Goal: Task Accomplishment & Management: Use online tool/utility

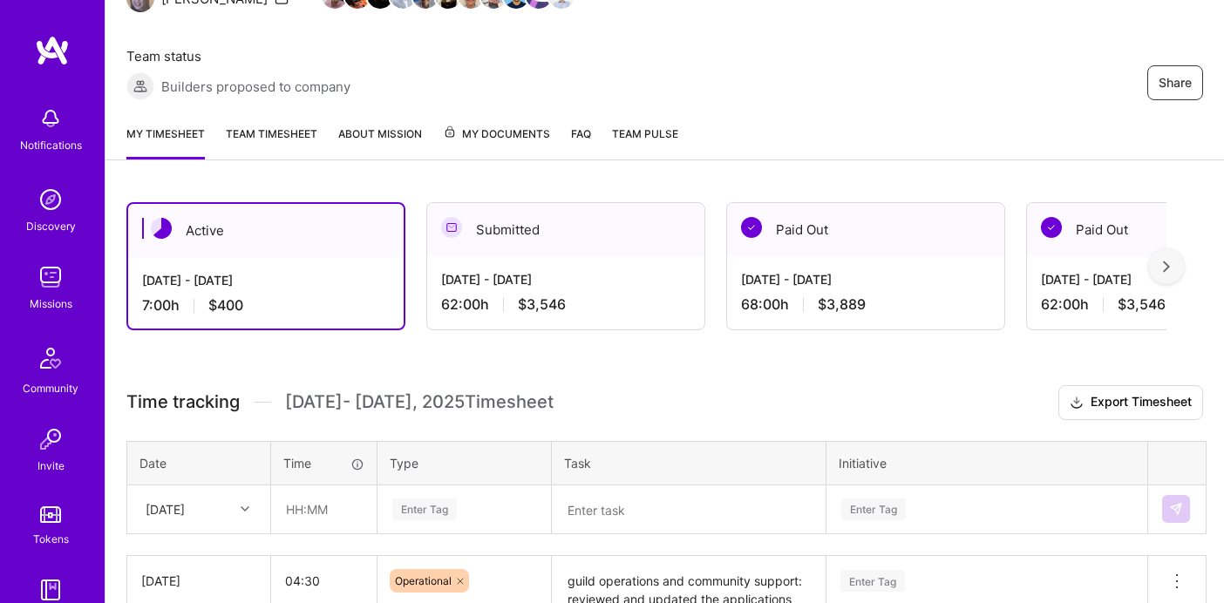
scroll to position [284, 0]
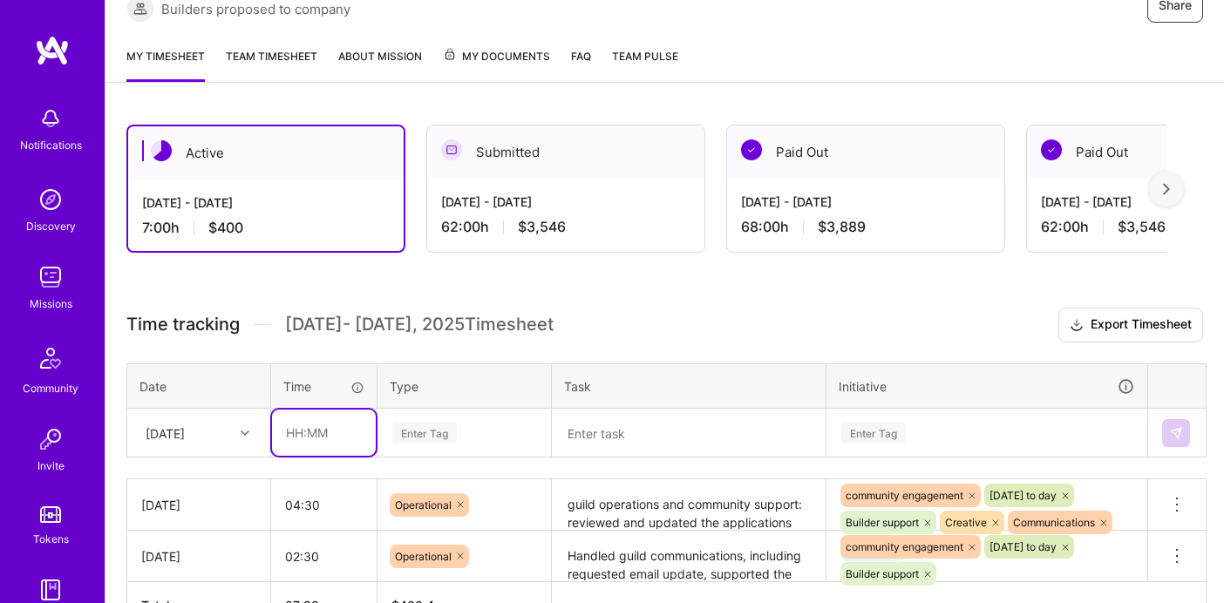
click at [294, 410] on input "text" at bounding box center [324, 433] width 104 height 46
type input "09:00"
click at [402, 347] on div "Time tracking [DATE] - [DATE] Timesheet Export Timesheet Date Time Type Task In…" at bounding box center [664, 469] width 1077 height 322
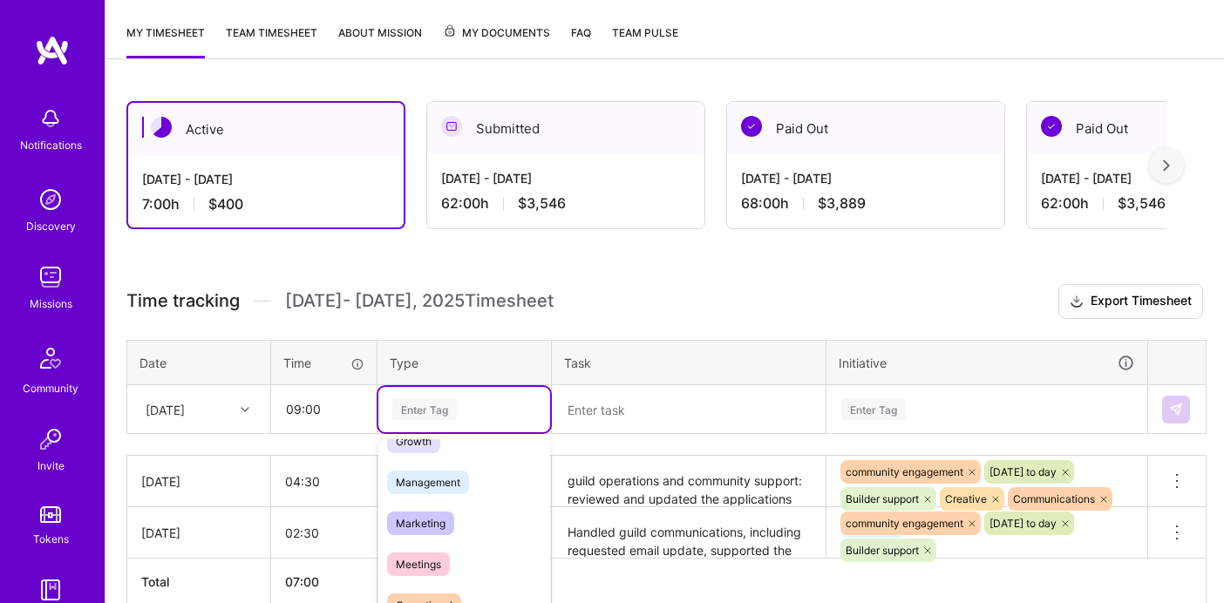
scroll to position [242, 0]
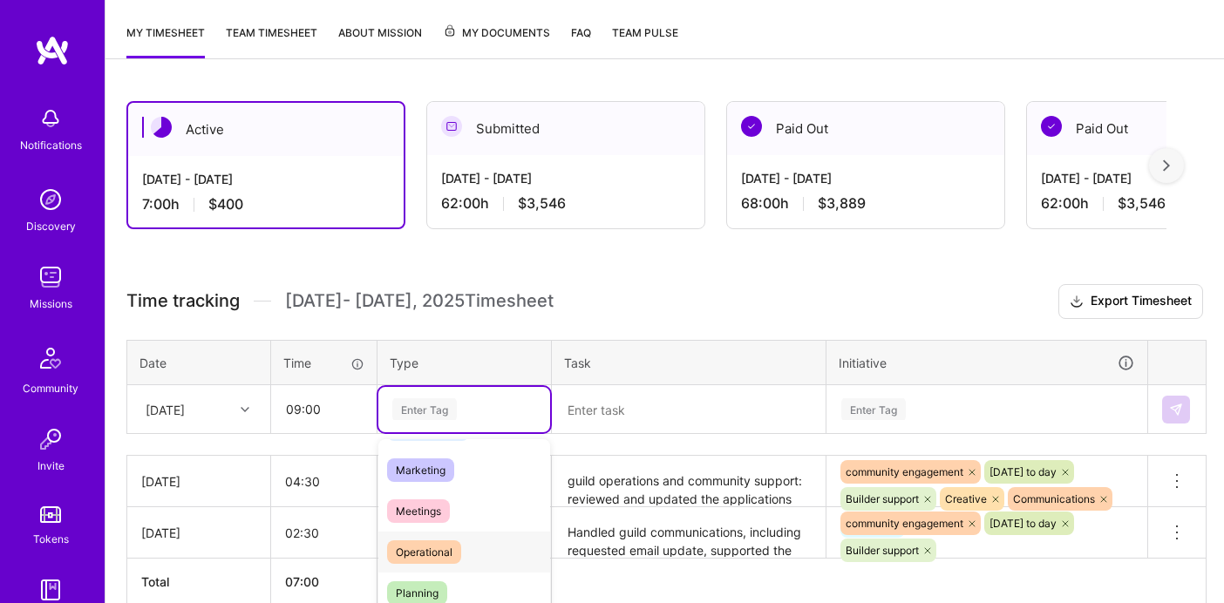
click at [444, 541] on span "Operational" at bounding box center [424, 553] width 74 height 24
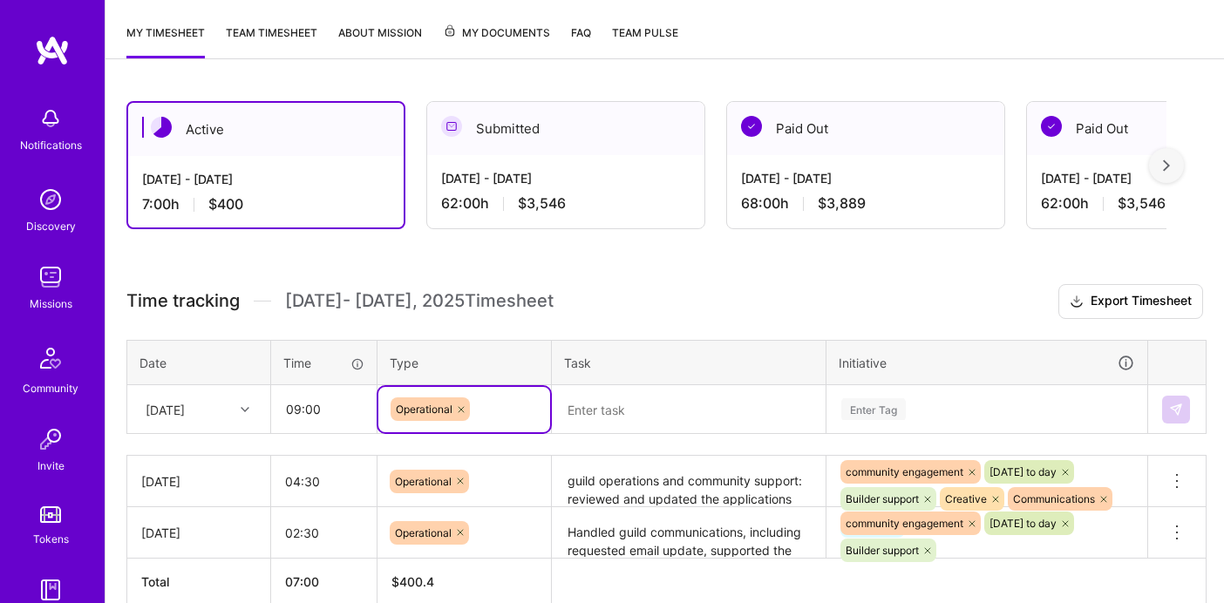
click at [655, 387] on textarea at bounding box center [689, 409] width 270 height 45
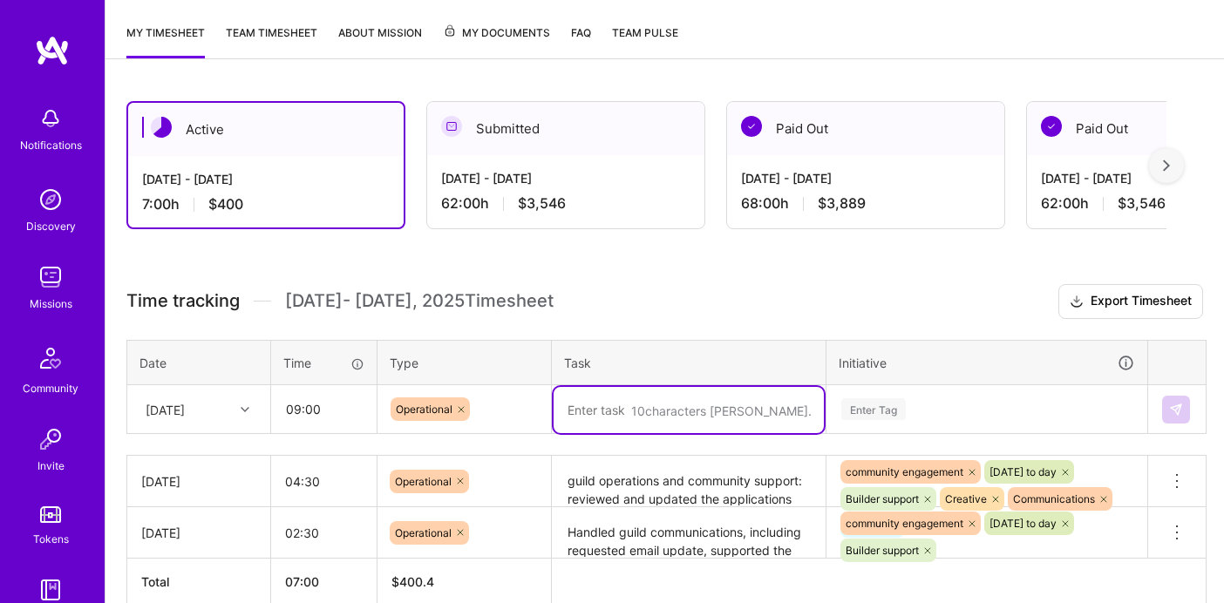
paste textarea "office day focused on advancing key guild processes and infrastructure. I worke…"
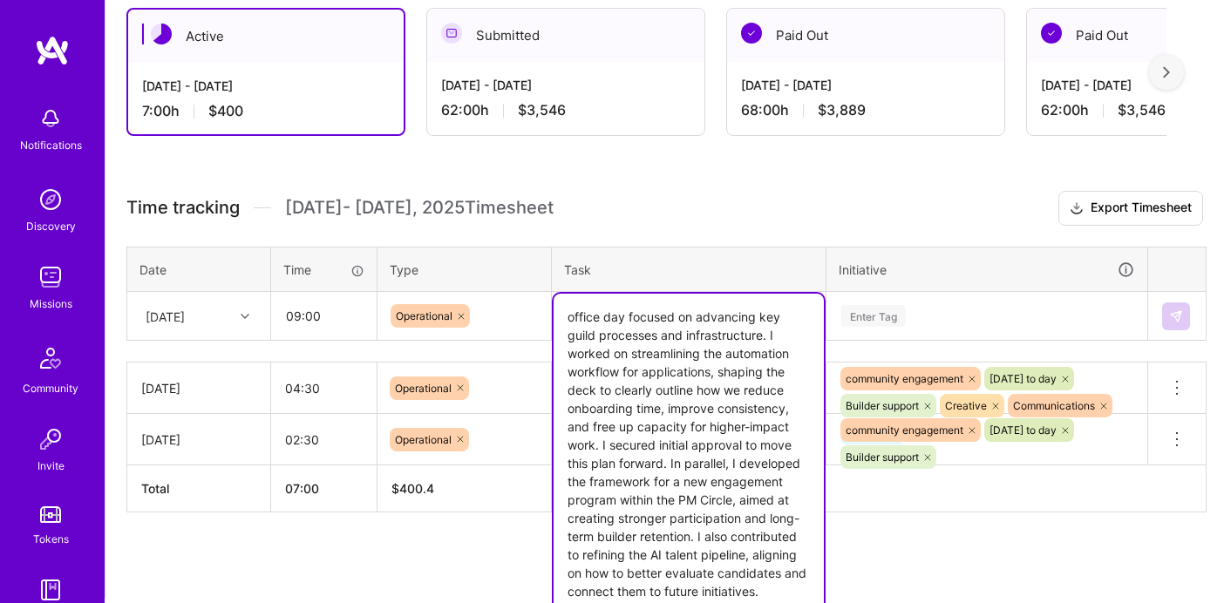
click at [642, 357] on textarea "office day focused on advancing key guild processes and infrastructure. I worke…" at bounding box center [689, 500] width 270 height 412
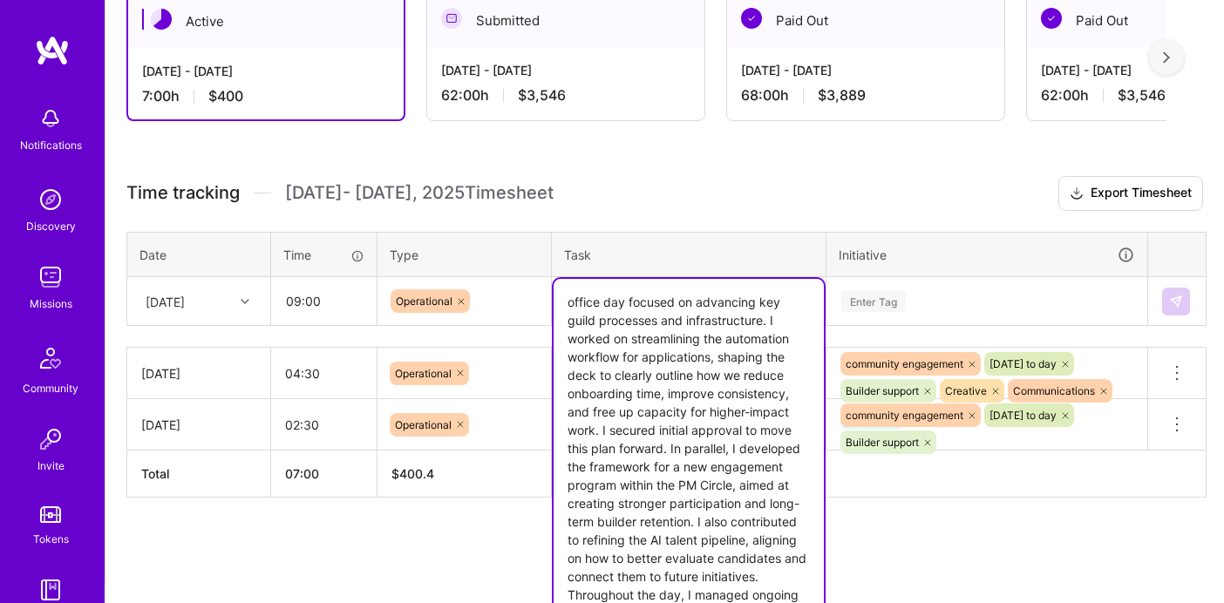
click at [754, 357] on textarea "office day focused on advancing key guild processes and infrastructure. I worke…" at bounding box center [689, 485] width 270 height 412
type textarea "office day focused on advancing key guild processes and infrastructure. I worke…"
click at [688, 279] on textarea "office day focused on advancing key guild processes and infrastructure. I worke…" at bounding box center [689, 485] width 270 height 412
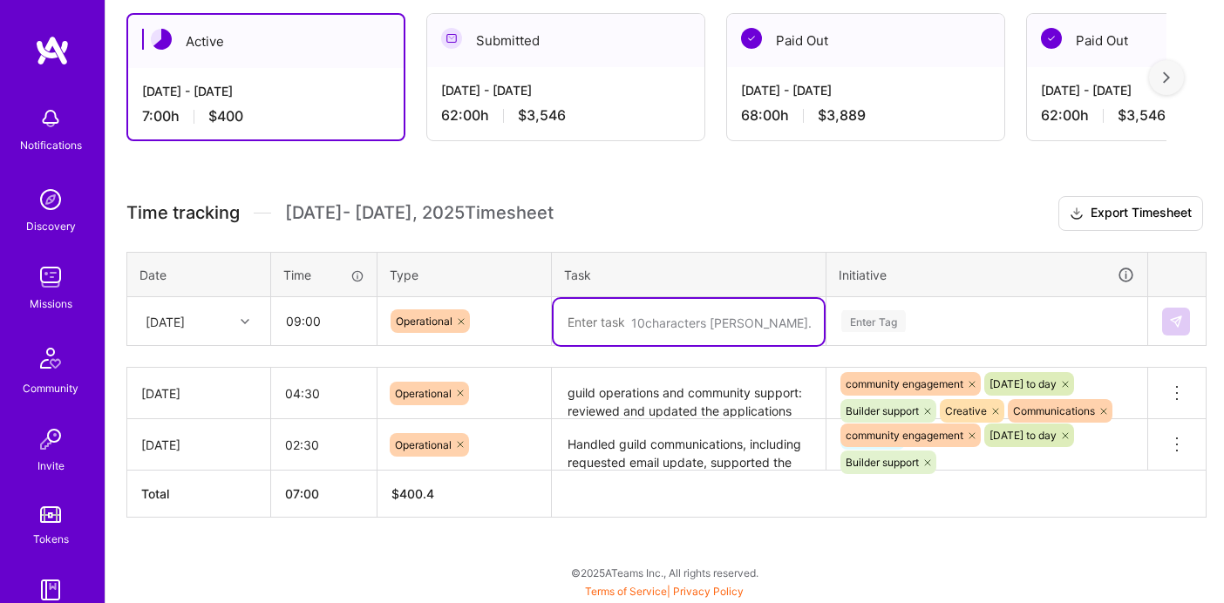
scroll to position [308, 0]
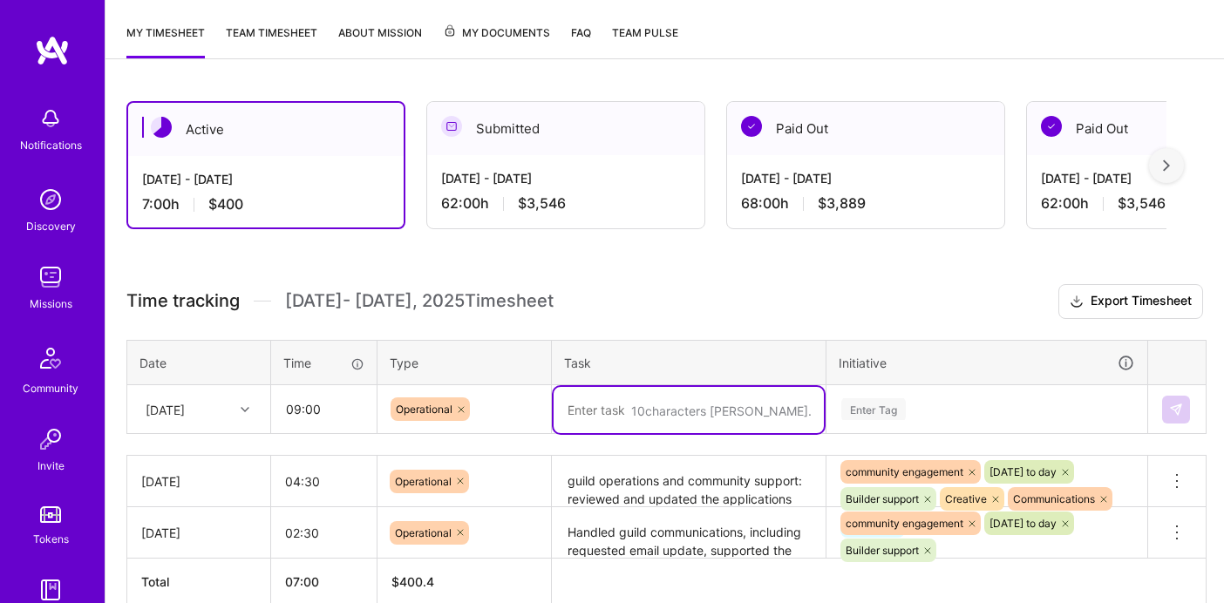
click at [622, 387] on textarea at bounding box center [689, 410] width 270 height 46
paste textarea "[DATE] was a full office day centered on moving forward guild operations and al…"
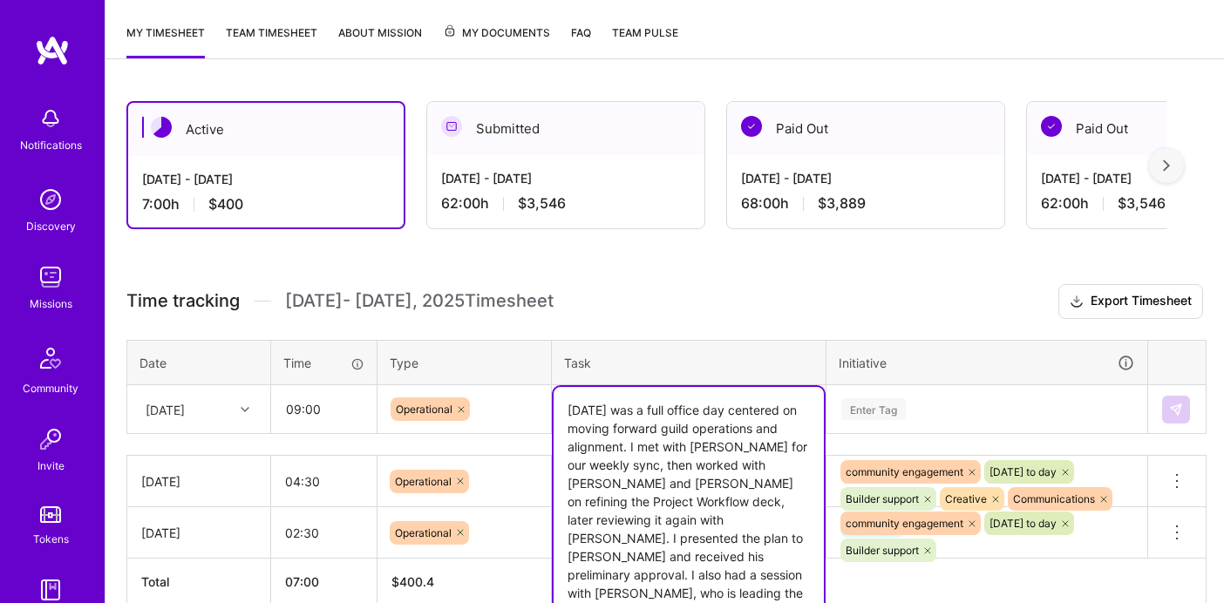
scroll to position [343, 0]
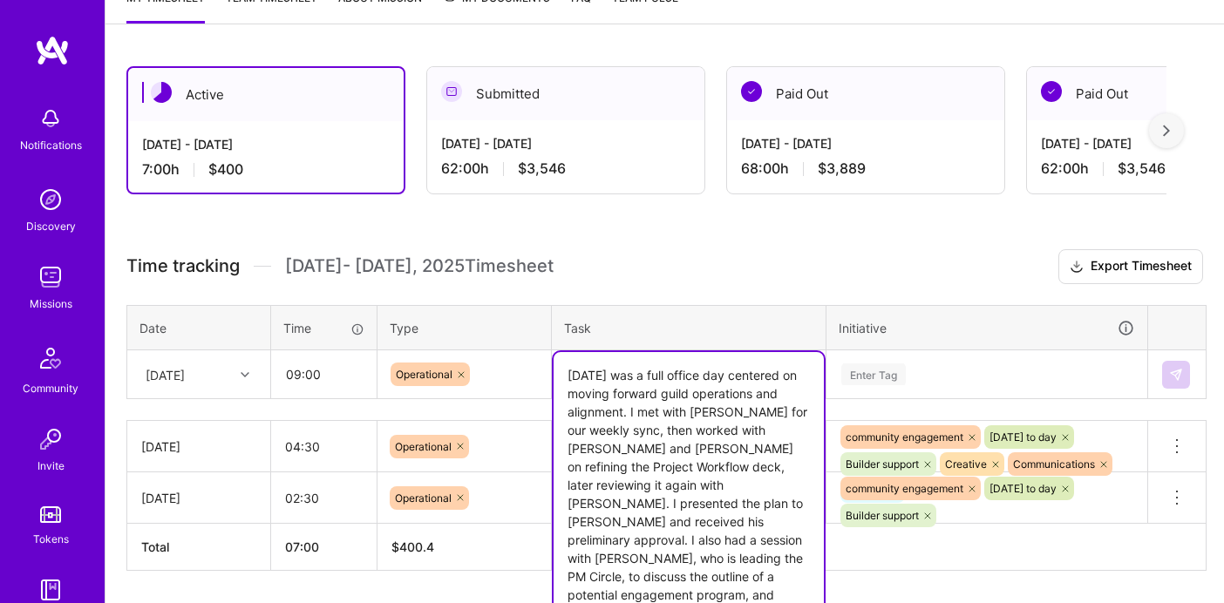
click at [648, 352] on textarea "[DATE] was a full office day centered on moving forward guild operations and al…" at bounding box center [689, 521] width 270 height 339
drag, startPoint x: 663, startPoint y: 289, endPoint x: 486, endPoint y: 289, distance: 177.0
click at [486, 350] on tr "[DATE] 09:00 Operational [DATE] was a full office day centered on moving forwar…" at bounding box center [666, 374] width 1079 height 49
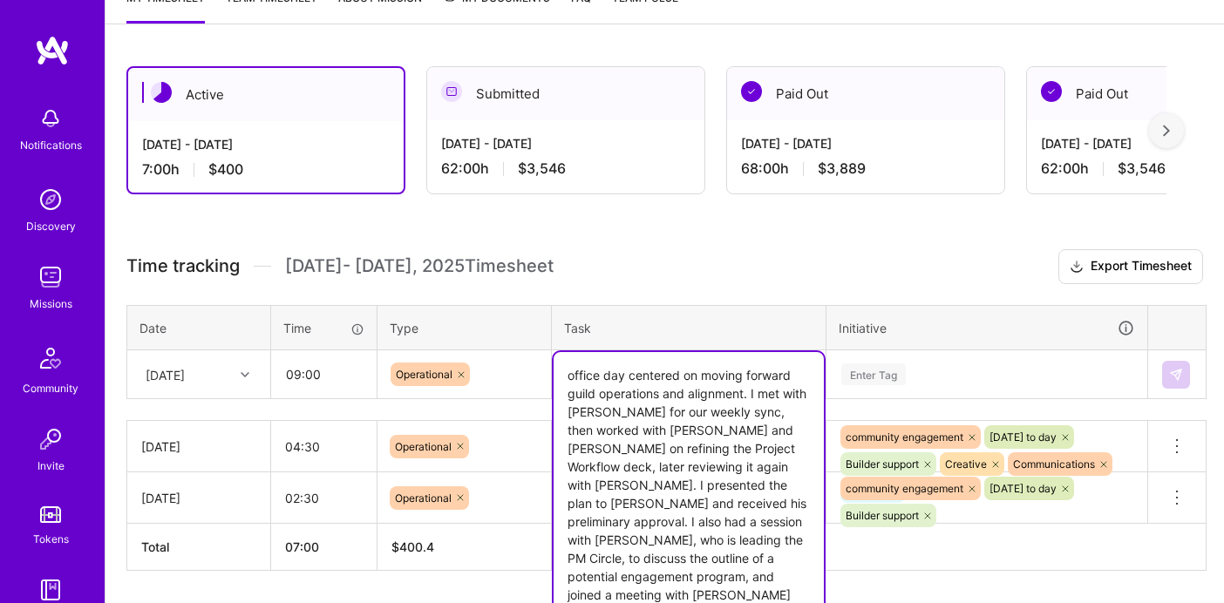
scroll to position [324, 0]
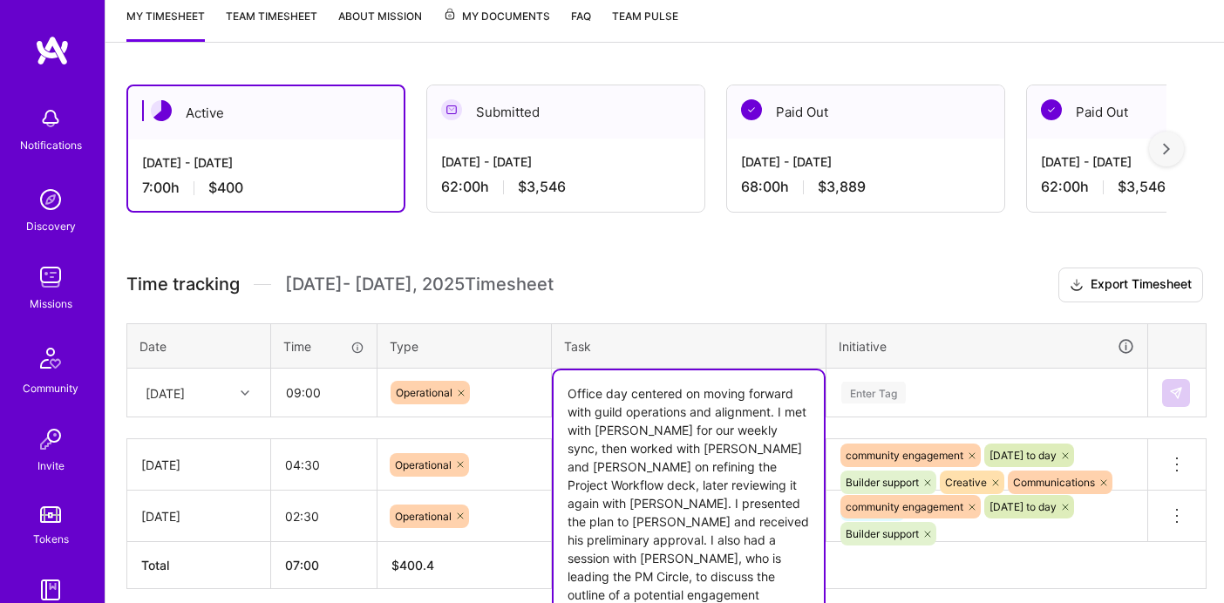
click at [766, 452] on textarea "Office day centered on moving forward with guild operations and alignment. I me…" at bounding box center [689, 531] width 270 height 321
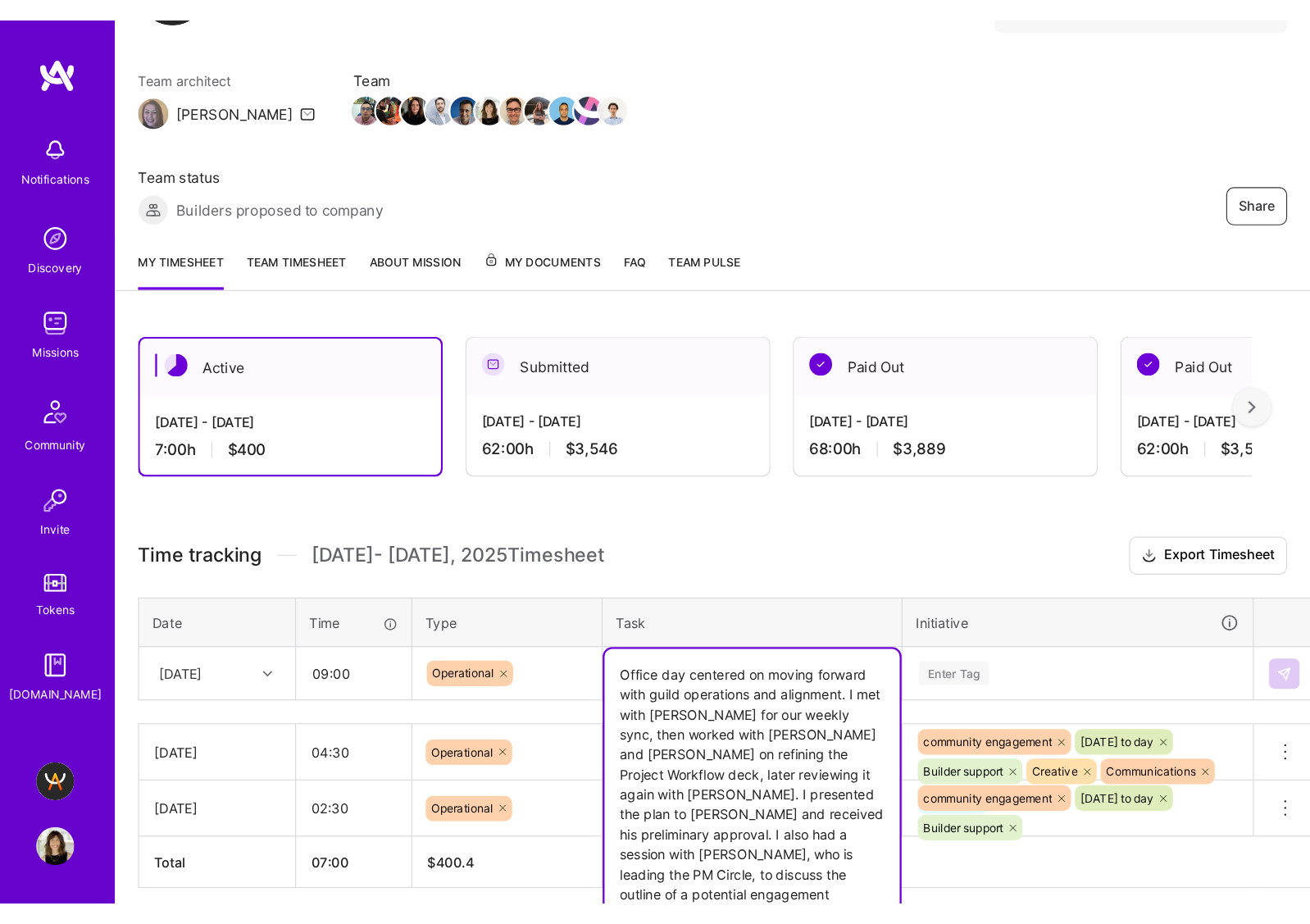
scroll to position [0, 0]
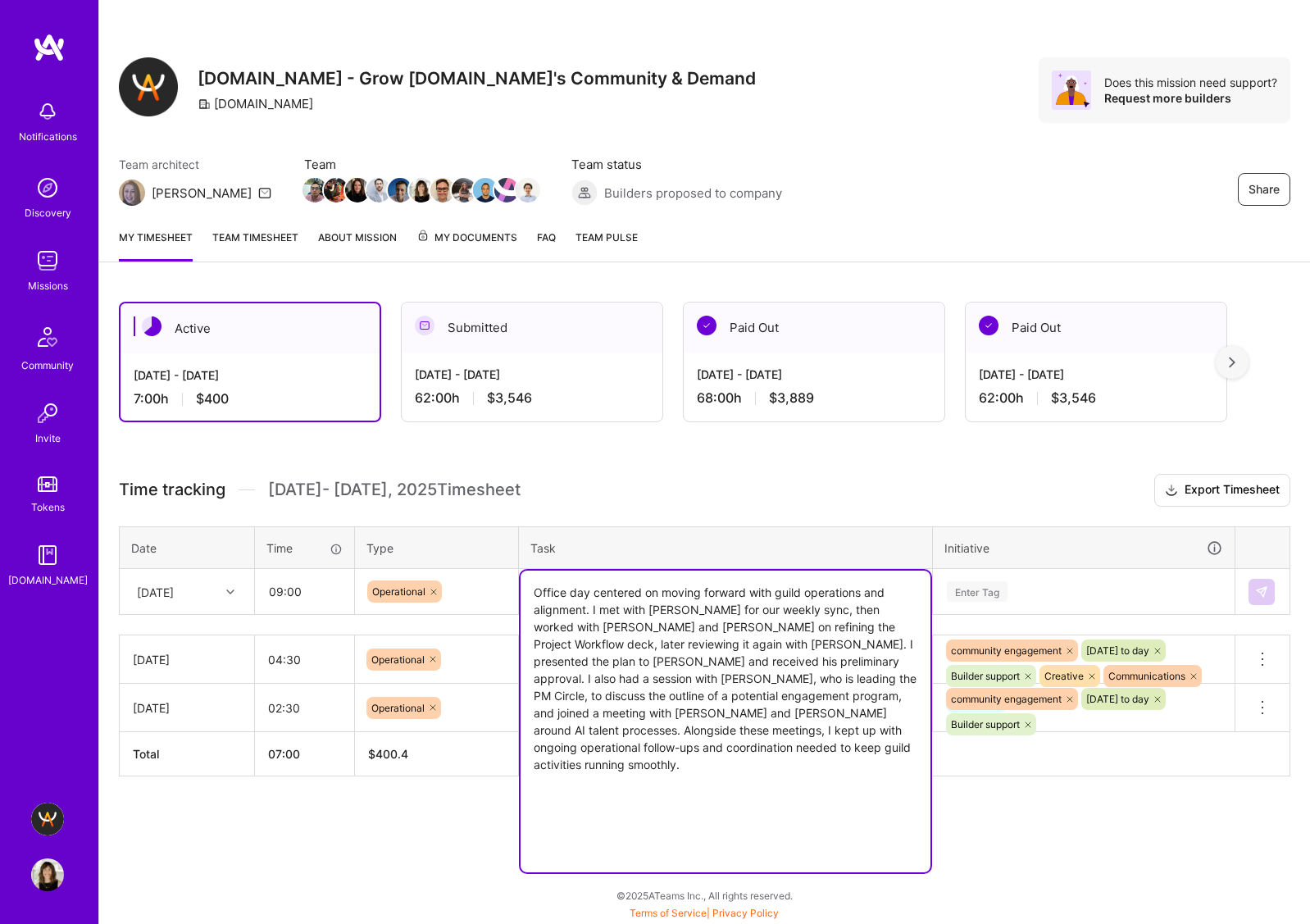
click at [567, 566] on textarea "Office day centered on moving forward with guild operations and alignment. I me…" at bounding box center [726, 721] width 410 height 302
click at [680, 566] on textarea "Office day centered on moving forward with guild operations and alignment. I me…" at bounding box center [726, 661] width 410 height 181
click at [784, 566] on textarea "Office day centered on moving forward with guild operations and alignment. I me…" at bounding box center [726, 661] width 410 height 181
click at [816, 566] on textarea "Office day centered on moving forward with guild operations and alignment. I me…" at bounding box center [726, 661] width 410 height 181
click at [876, 566] on textarea "Office day centered on moving forward with guild operations and alignment. I me…" at bounding box center [726, 661] width 410 height 181
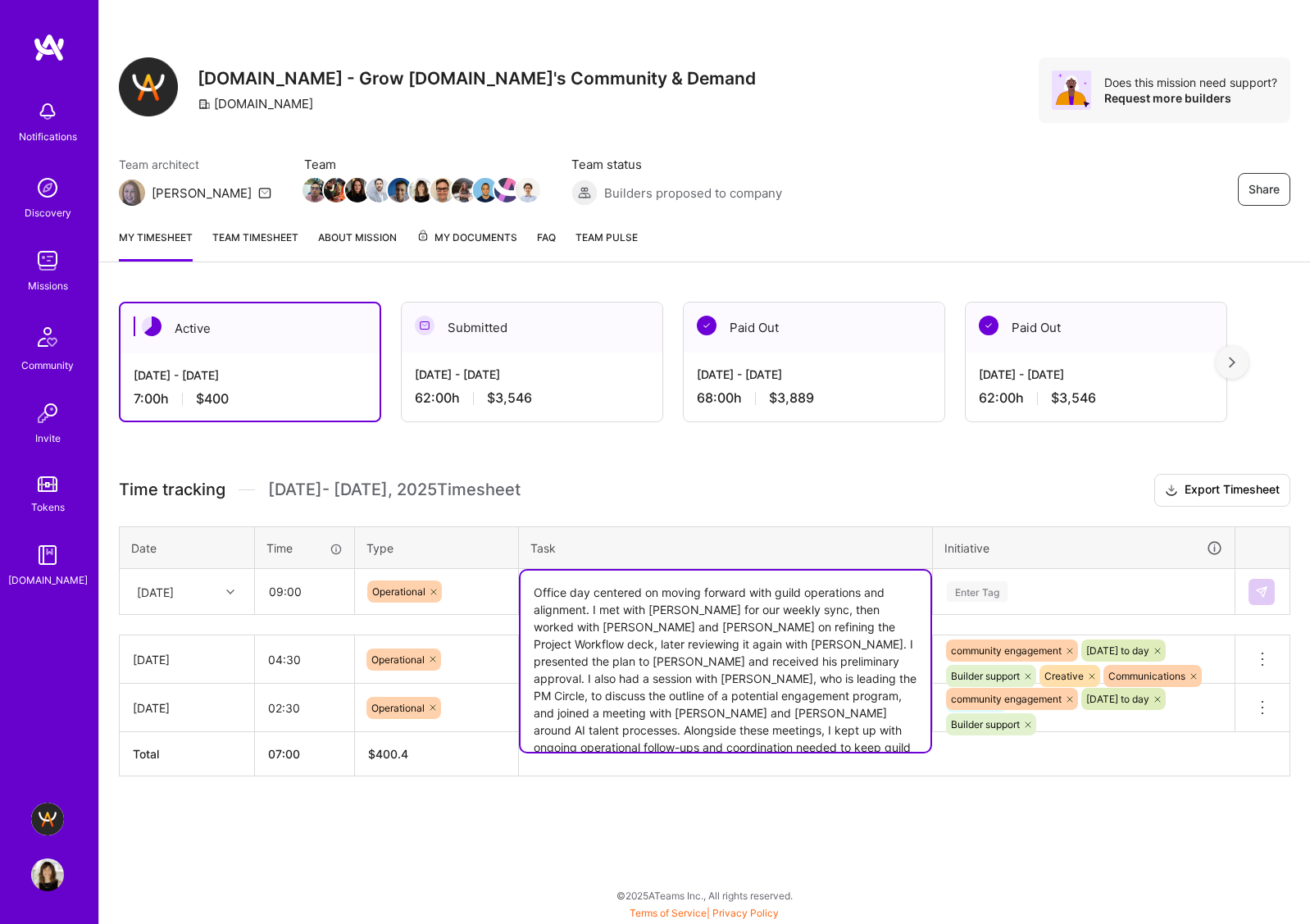
type textarea "Office day centered on moving forward with guild operations and alignment. I me…"
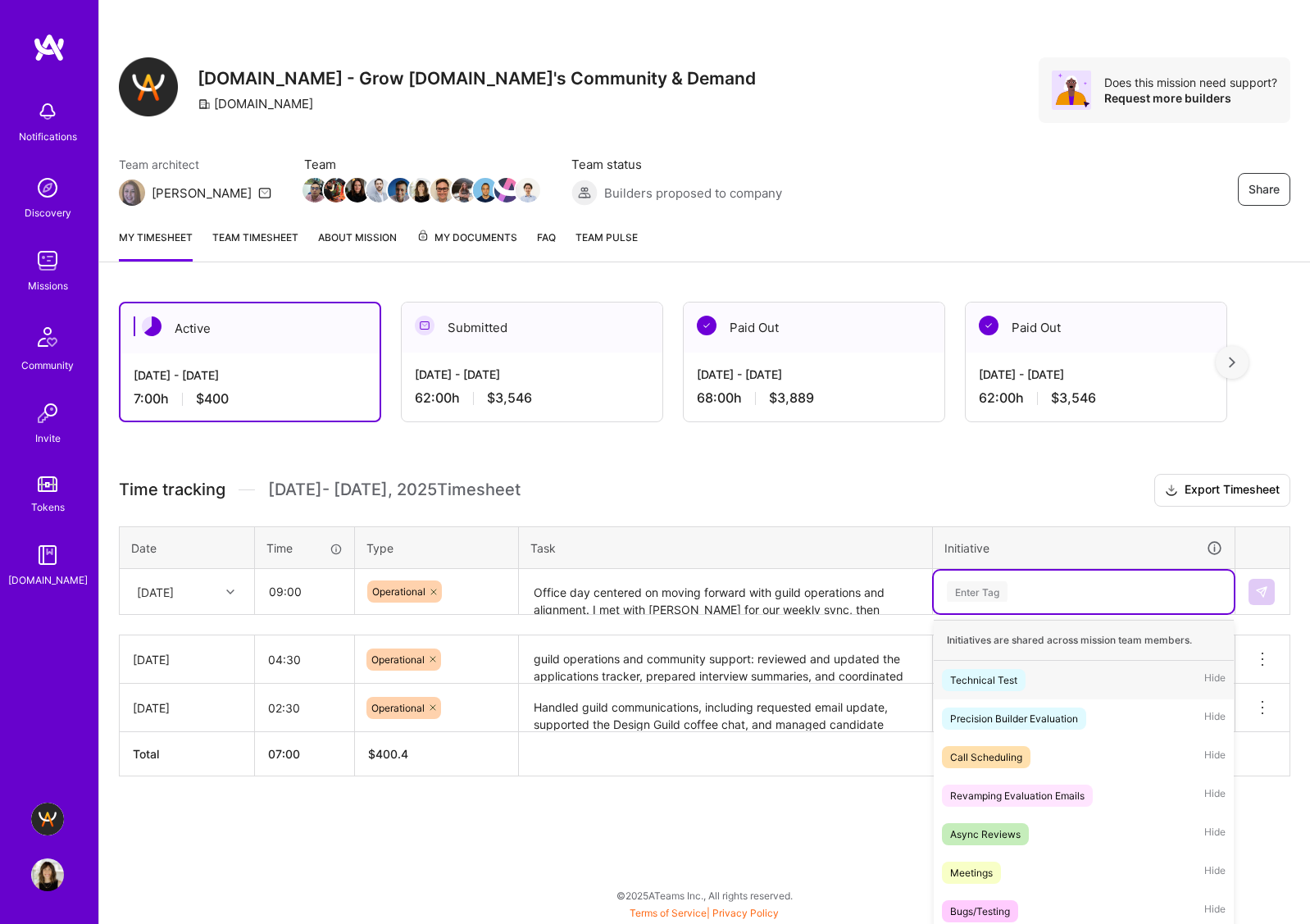
scroll to position [32, 0]
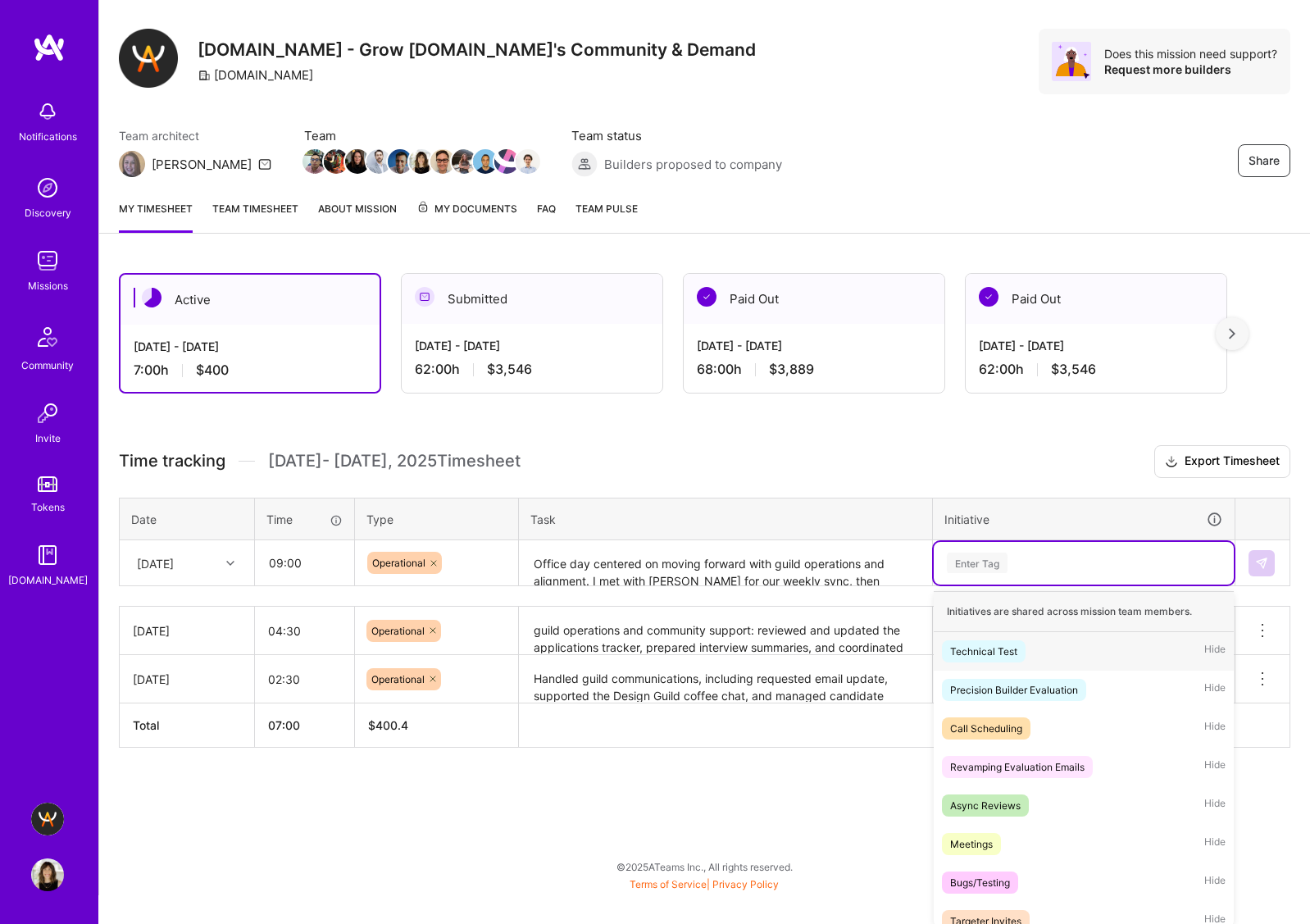
click at [985, 566] on div "option Technical Test focused, 1 of 62. 62 results available. Use Up and Down t…" at bounding box center [1083, 562] width 300 height 42
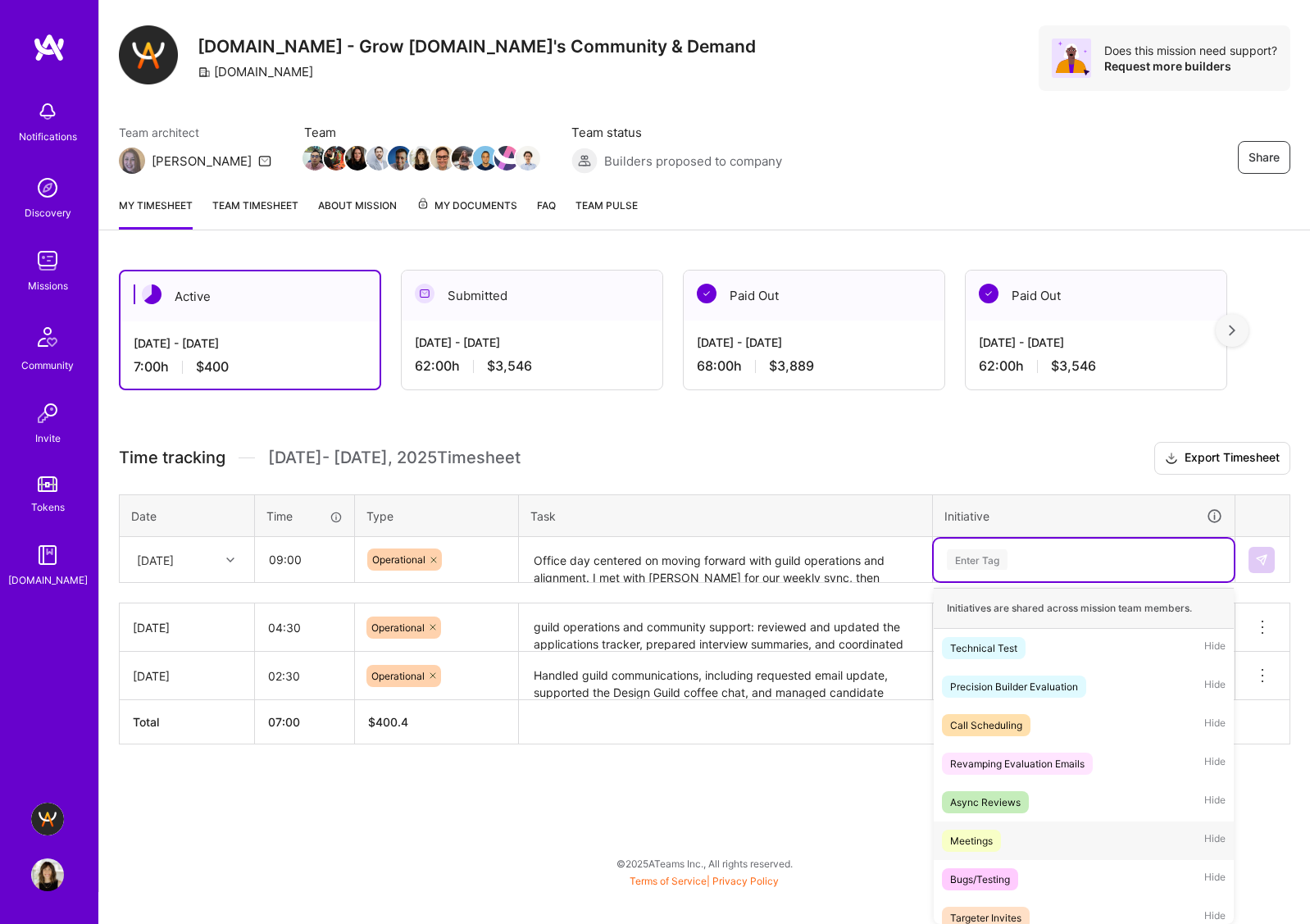
click at [977, 566] on div "Meetings" at bounding box center [971, 840] width 42 height 17
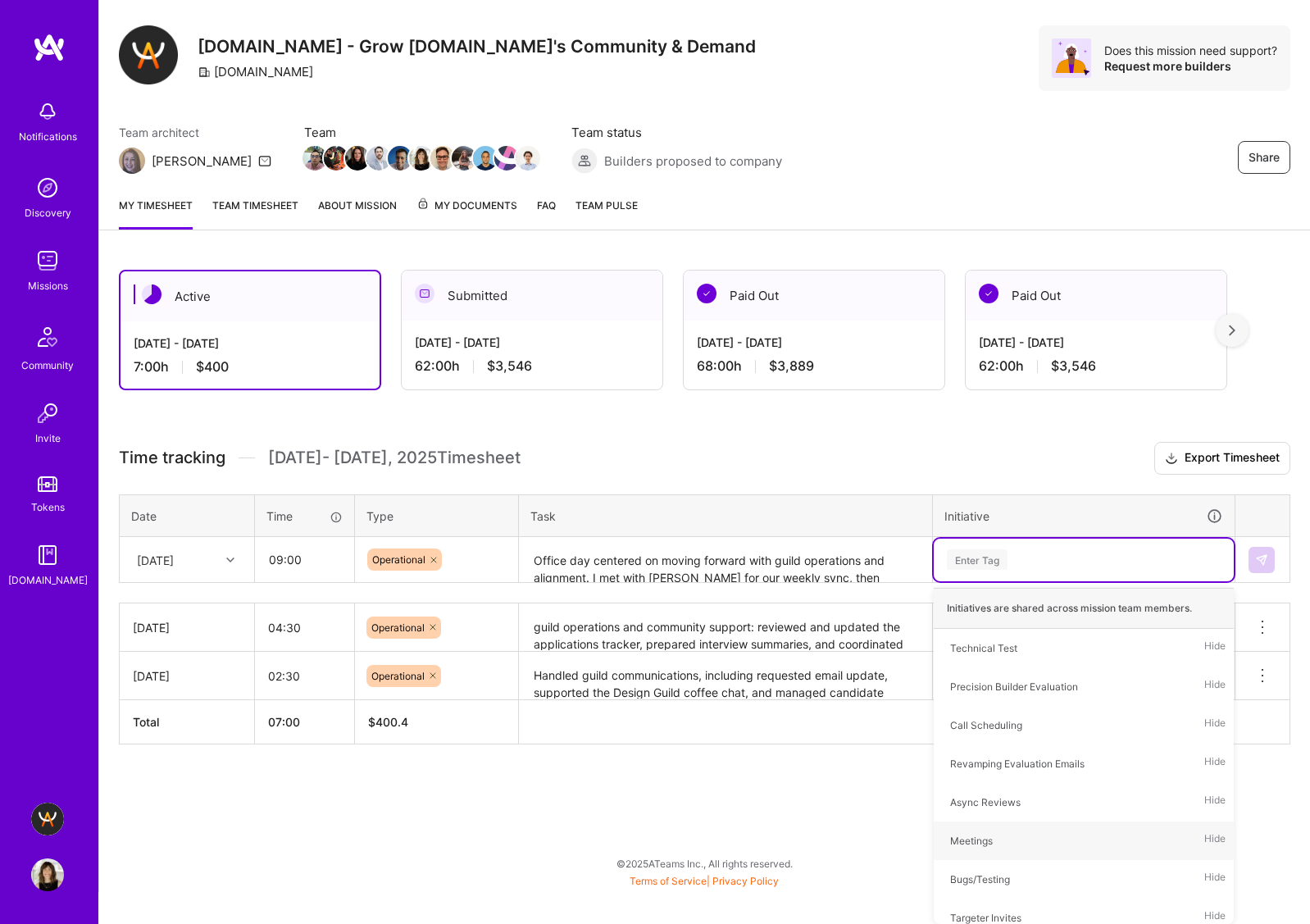
scroll to position [0, 0]
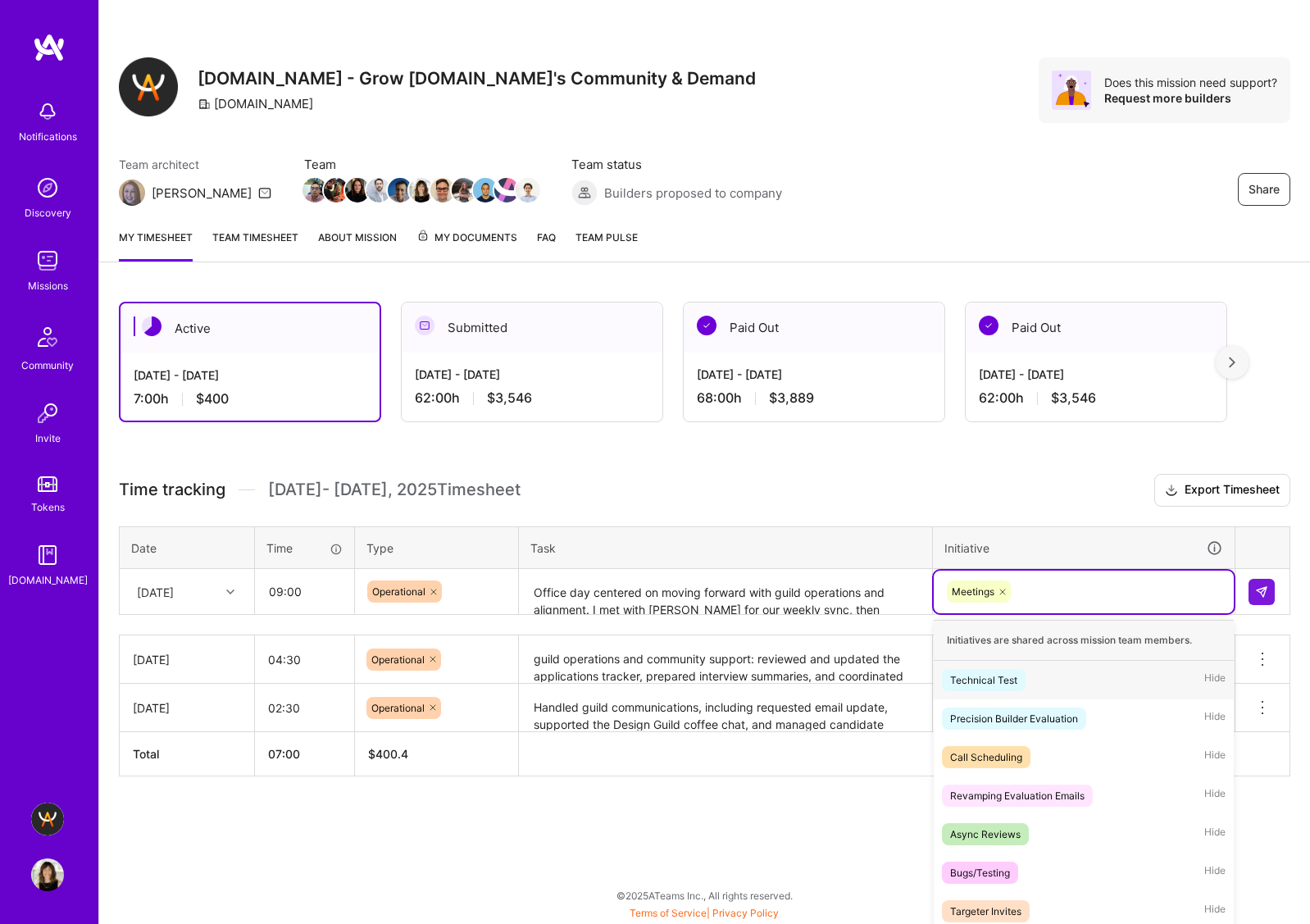
click at [1091, 566] on td "option Meetings, selected. option Technical Test focused, 1 of 62. 61 results a…" at bounding box center [1084, 591] width 303 height 46
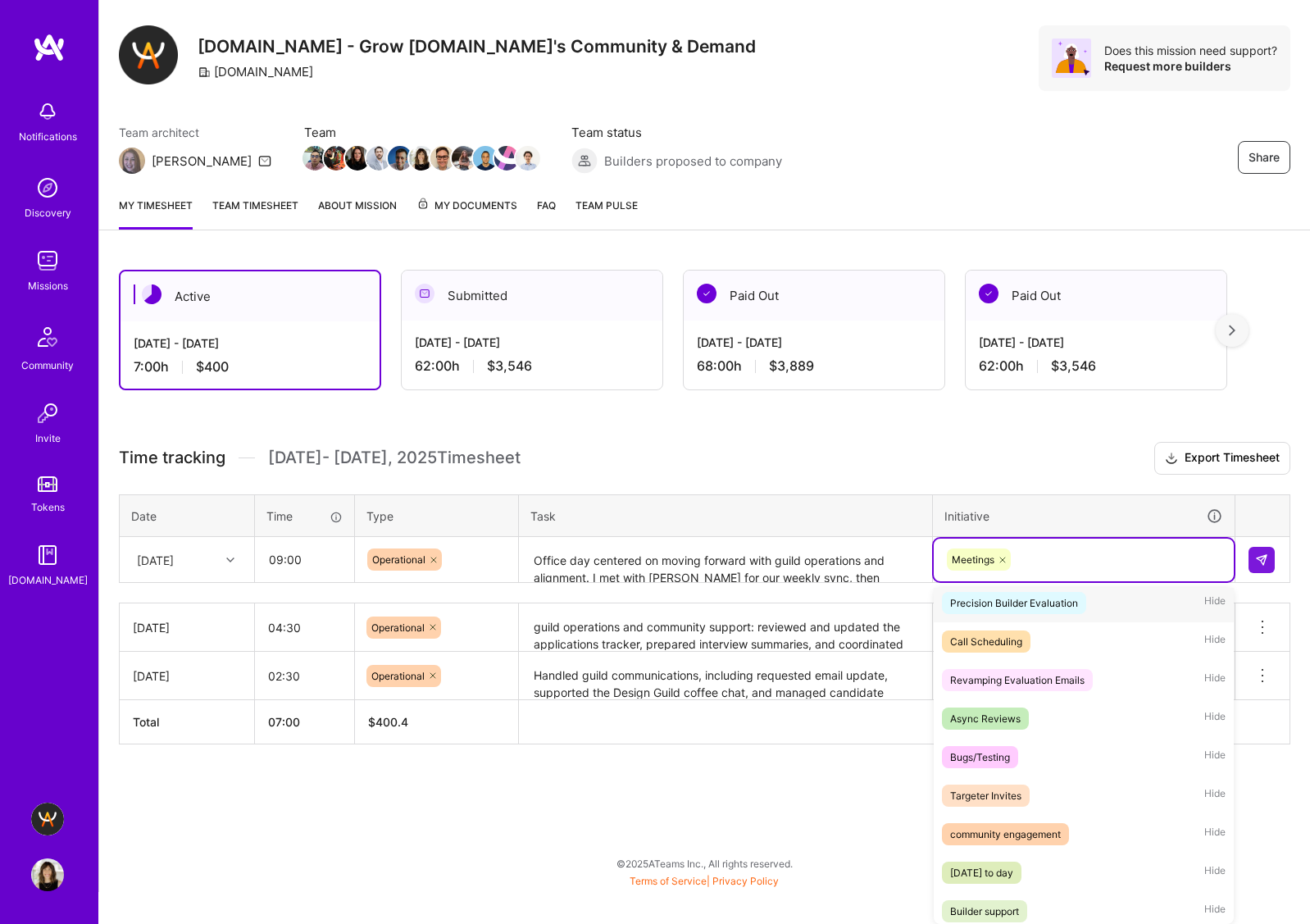
scroll to position [105, 0]
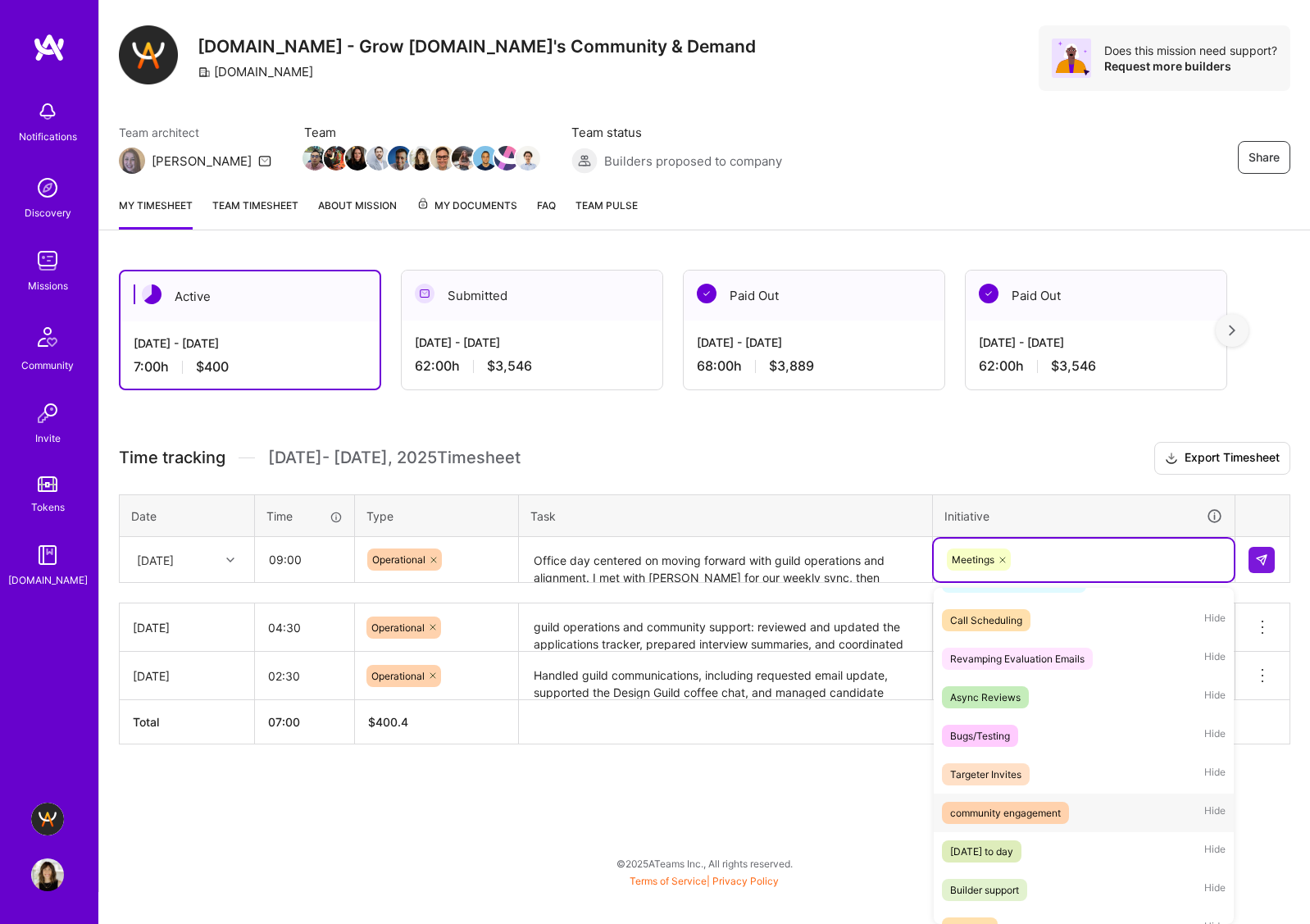
click at [1045, 566] on div "community engagement" at bounding box center [1006, 812] width 111 height 17
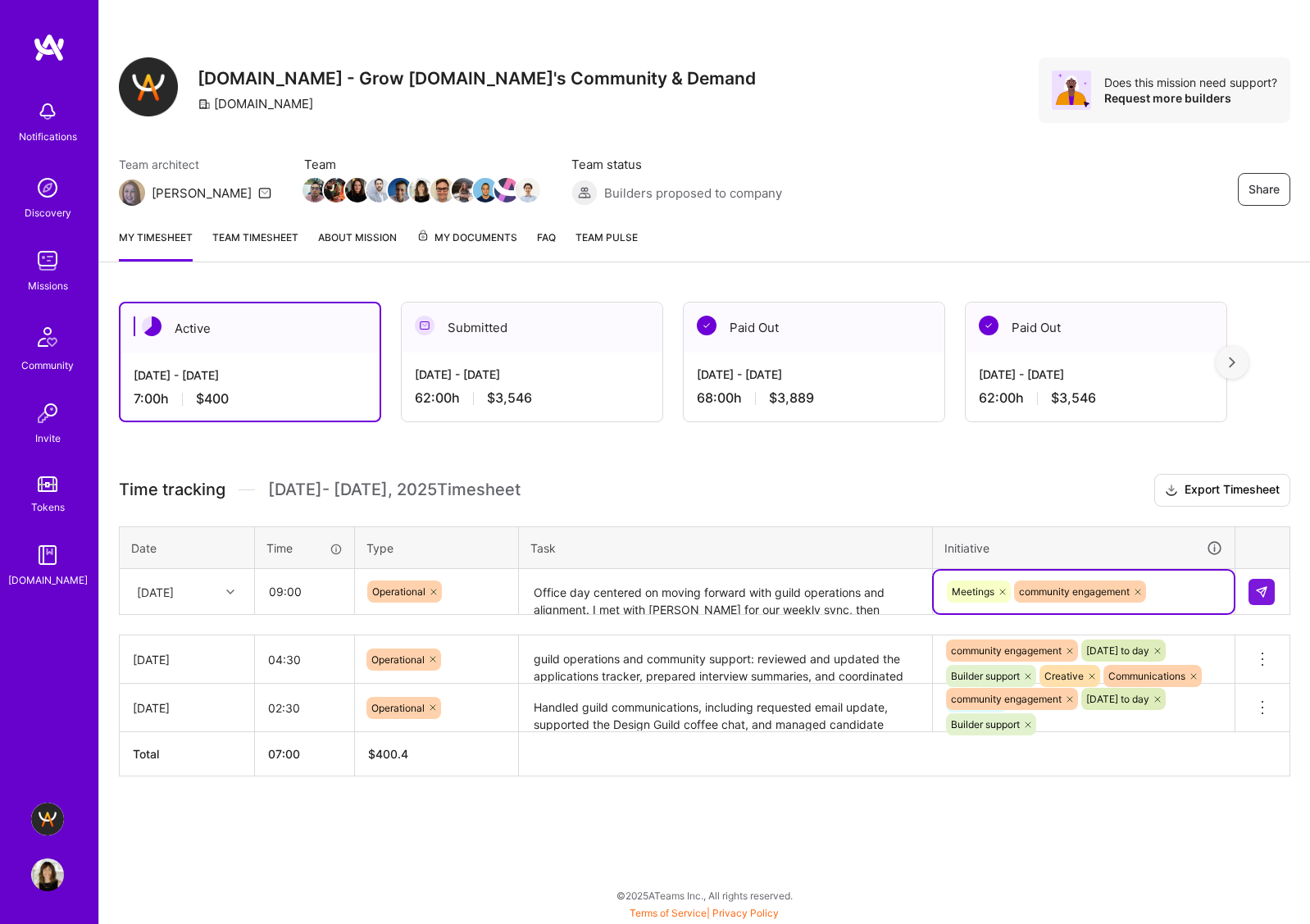
scroll to position [32, 0]
click at [1150, 566] on td "option community engagement, selected. Select is focused ,type to refine list, …" at bounding box center [1084, 591] width 303 height 46
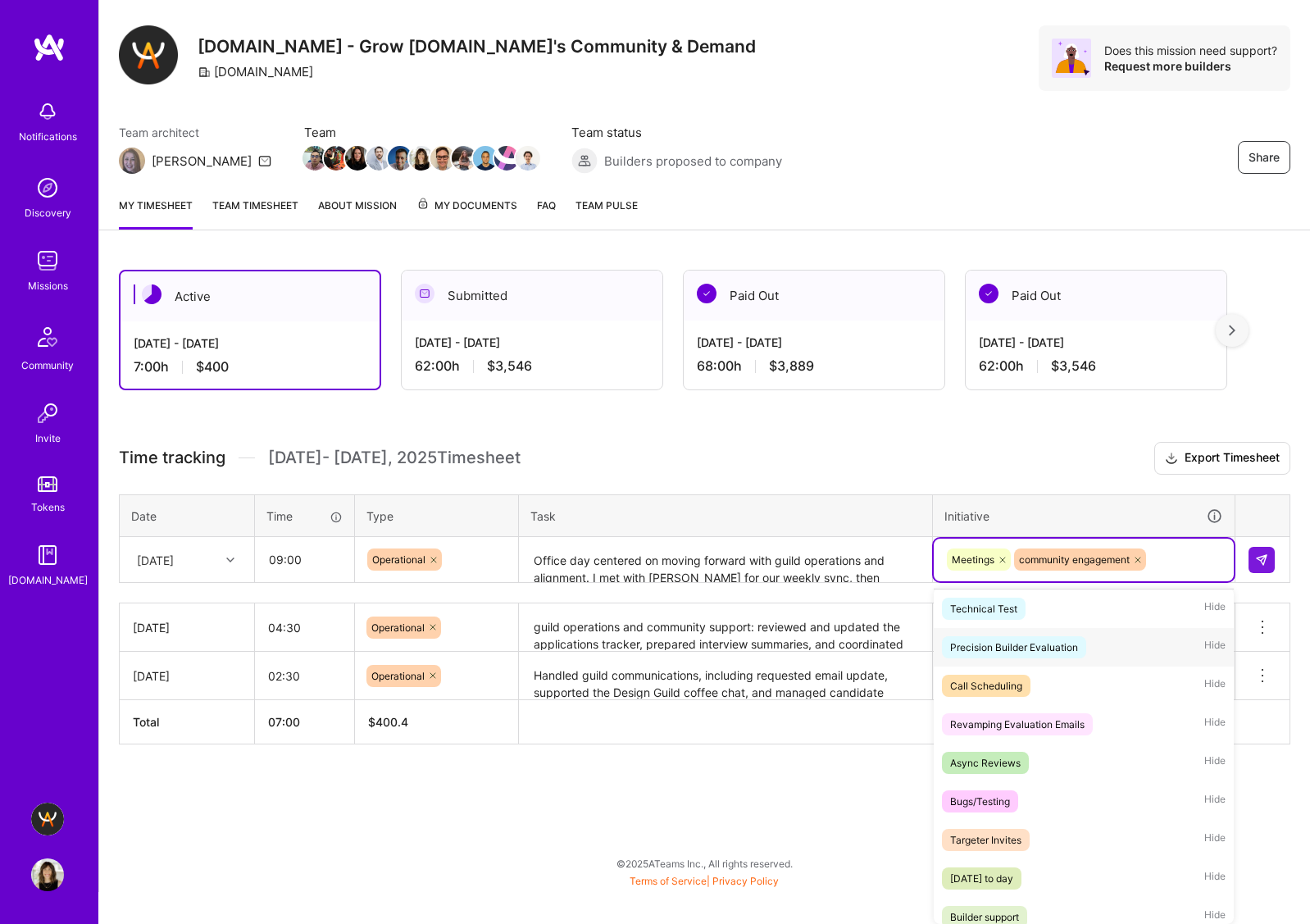
scroll to position [155, 0]
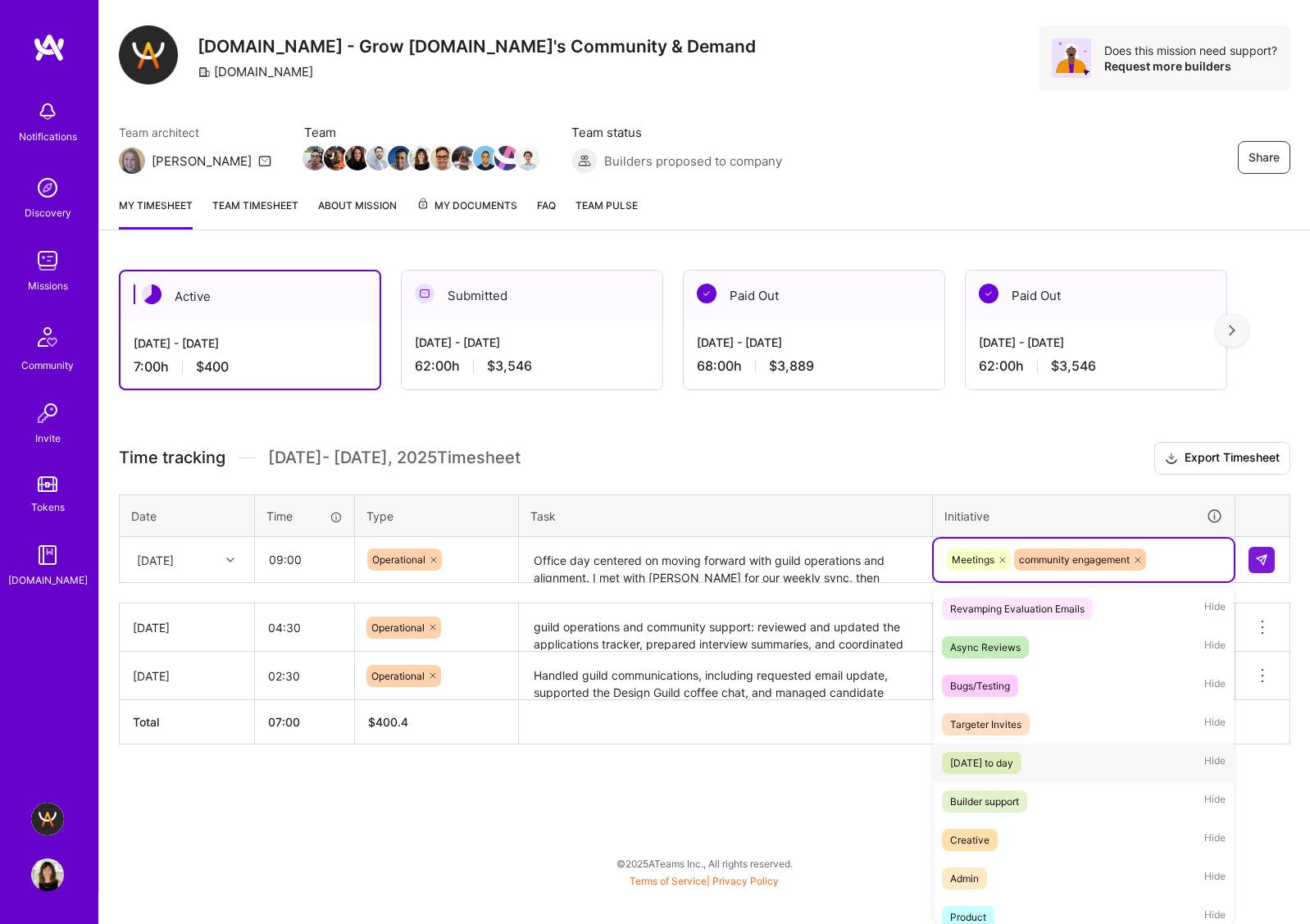
click at [1072, 566] on div "[DATE] to day Hide" at bounding box center [1083, 762] width 300 height 39
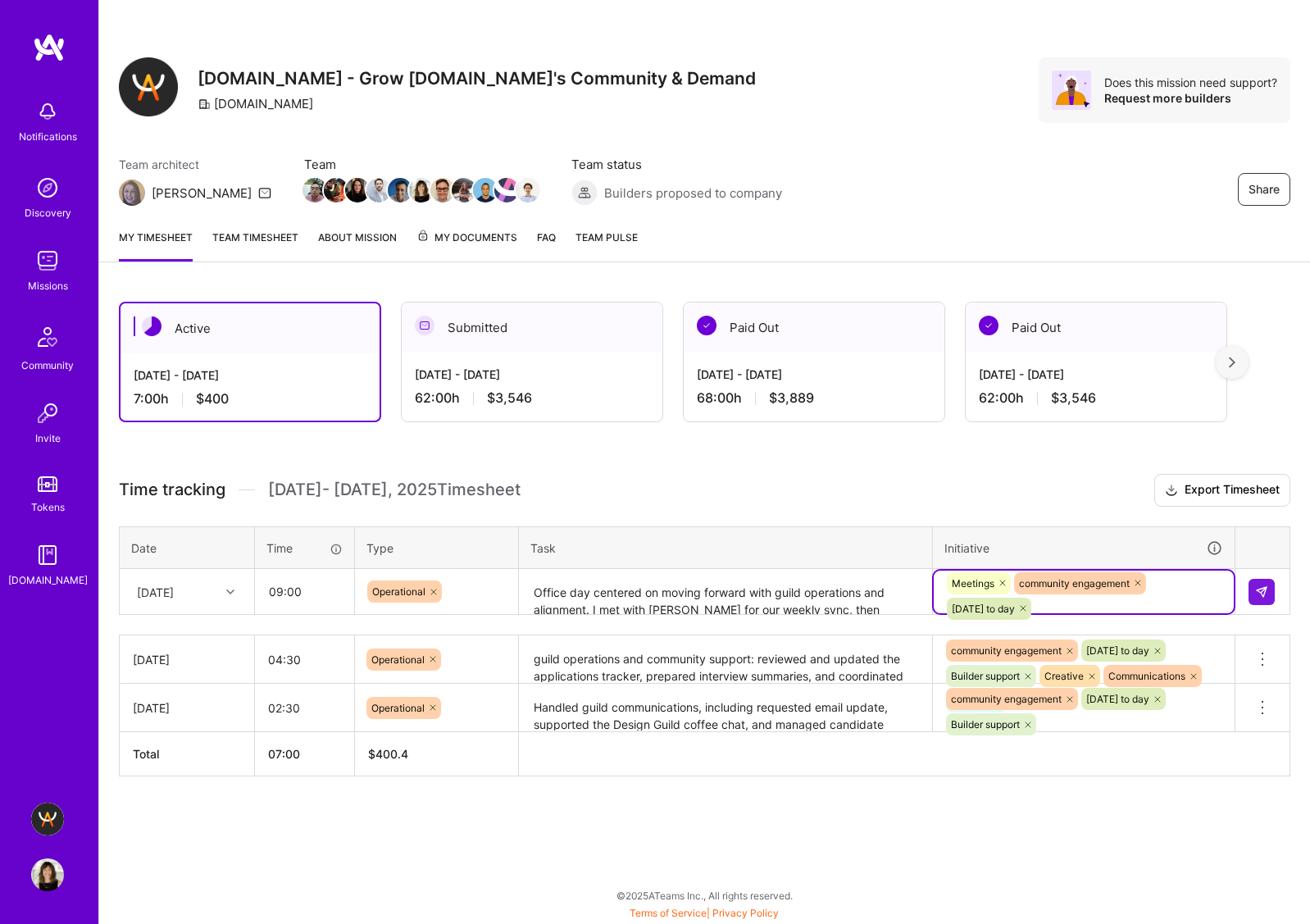
scroll to position [0, 0]
click at [1150, 566] on div "option [DATE] to day , selected. Select is focused ,type to refine list, press …" at bounding box center [1083, 591] width 300 height 42
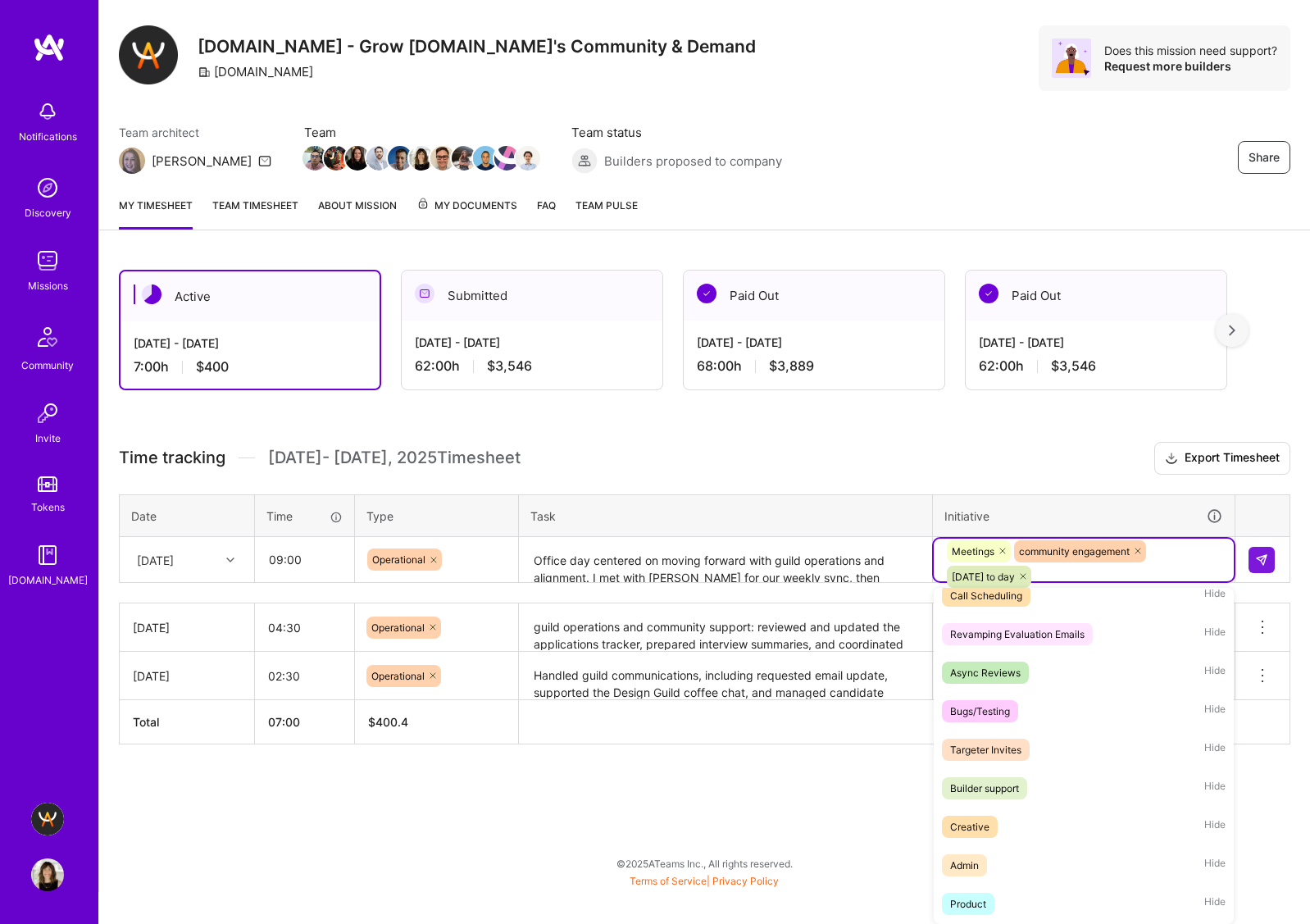
scroll to position [143, 0]
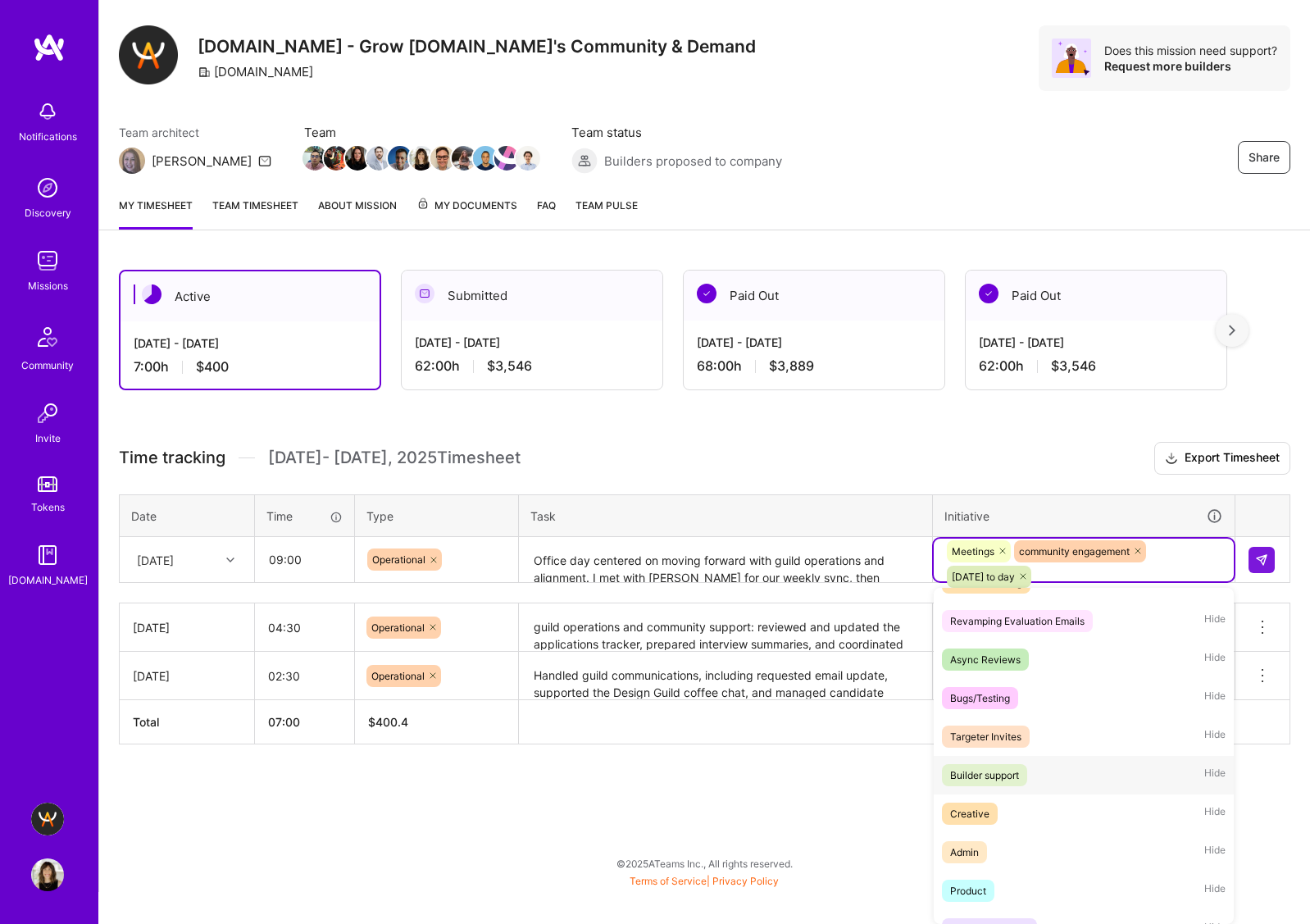
click at [1039, 566] on div "Builder support Hide" at bounding box center [1083, 775] width 300 height 39
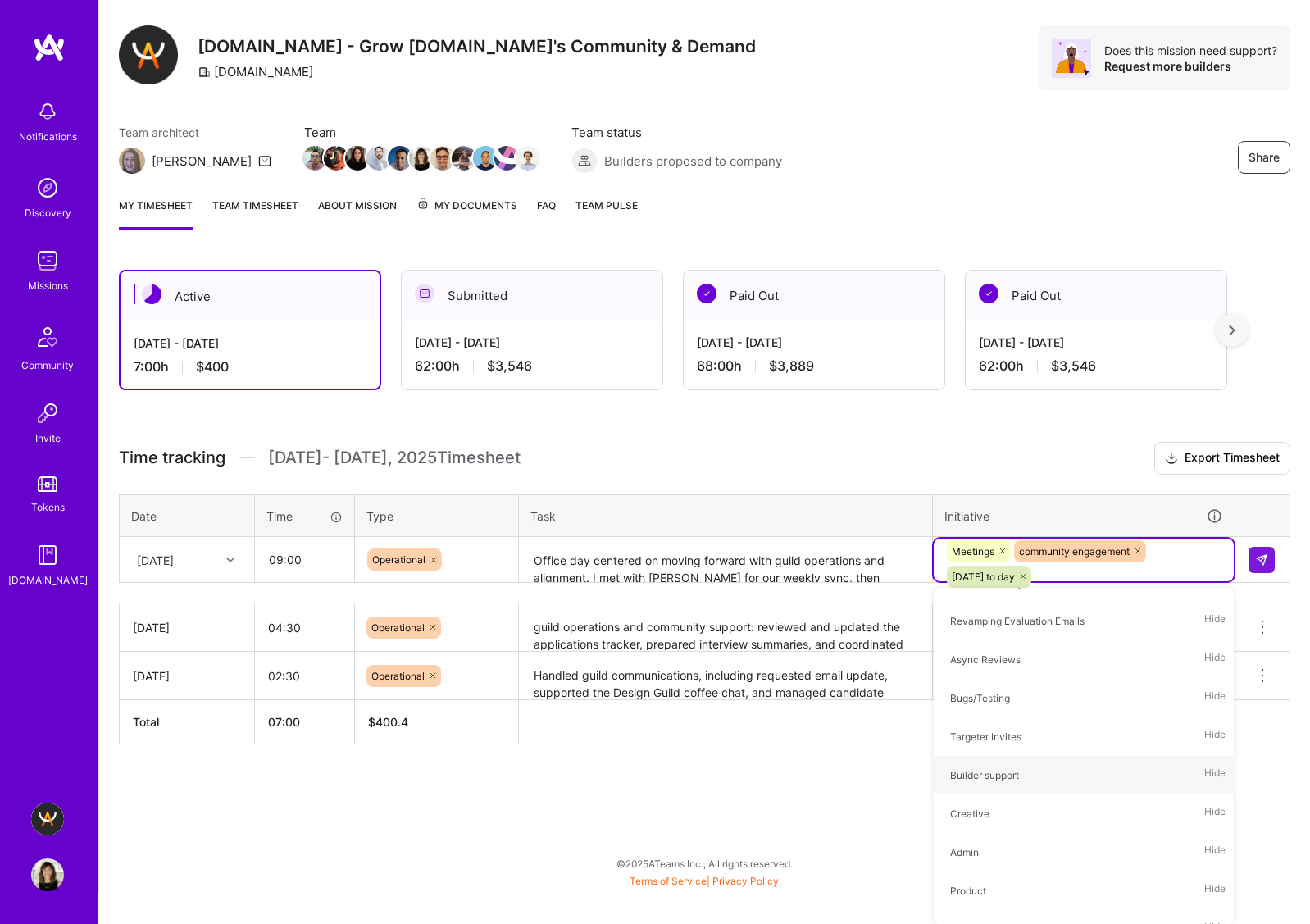
scroll to position [0, 0]
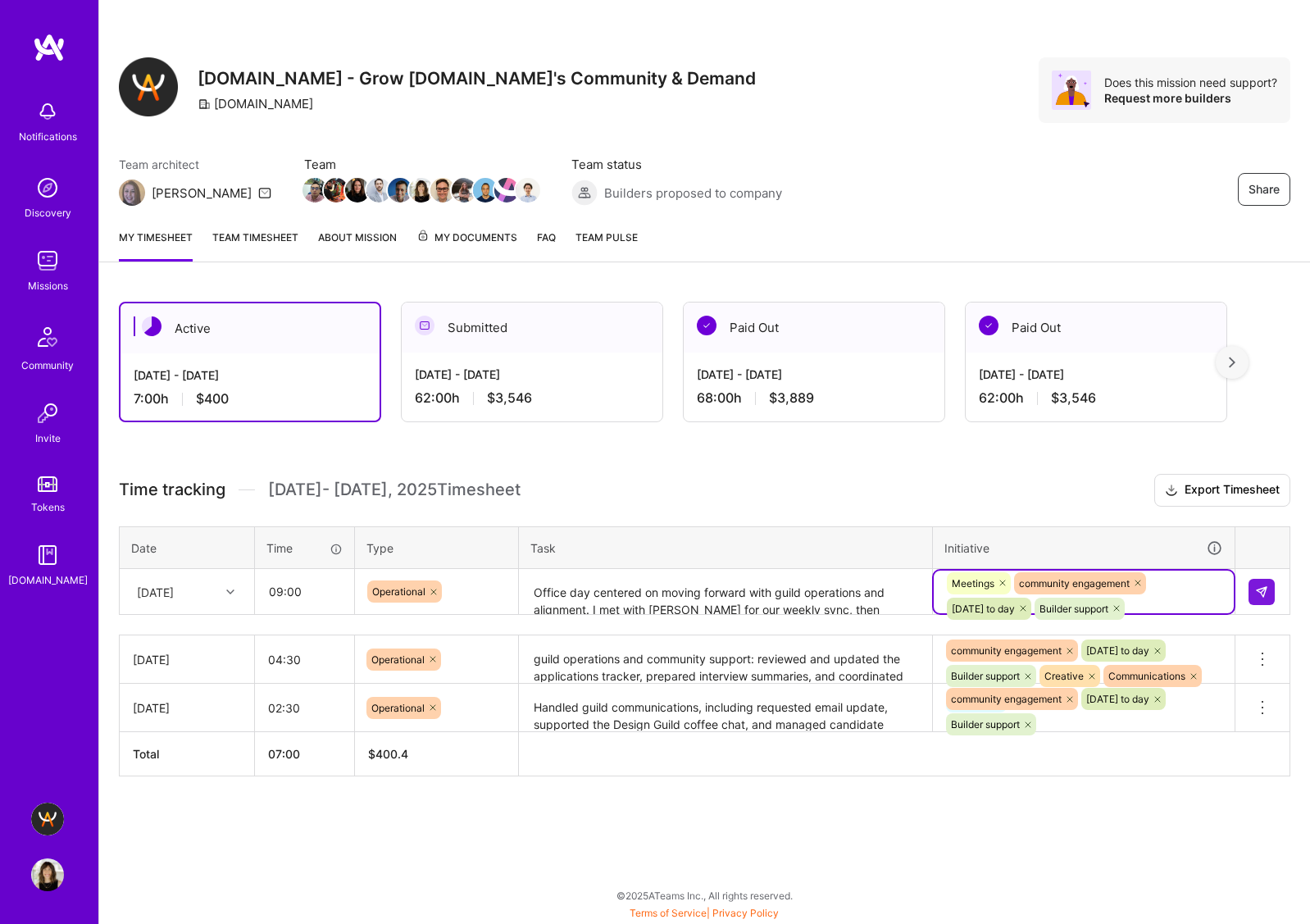
click at [1150, 566] on div "option Builder support, selected. Select is focused ,type to refine list, press…" at bounding box center [1083, 591] width 300 height 42
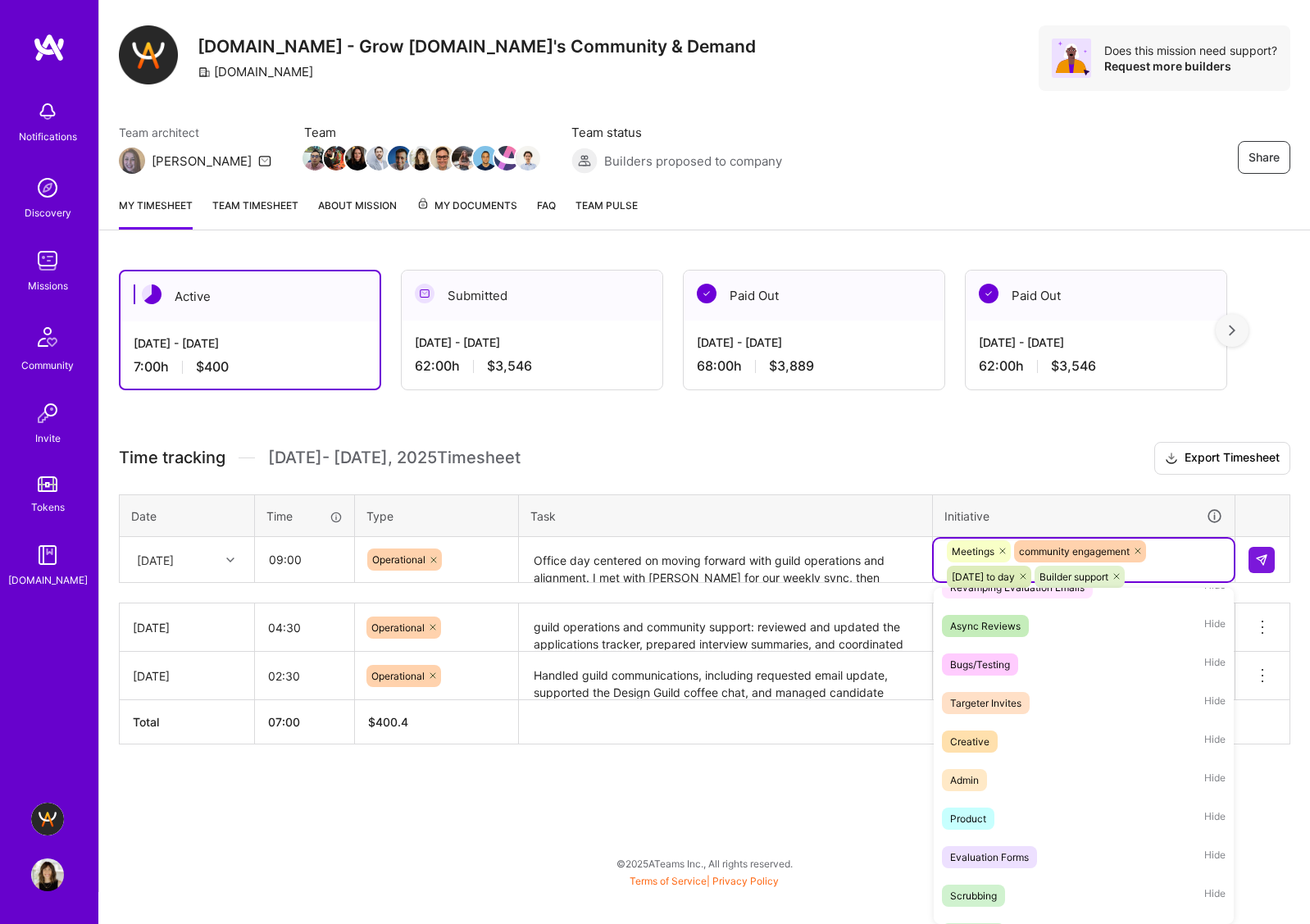
scroll to position [254, 0]
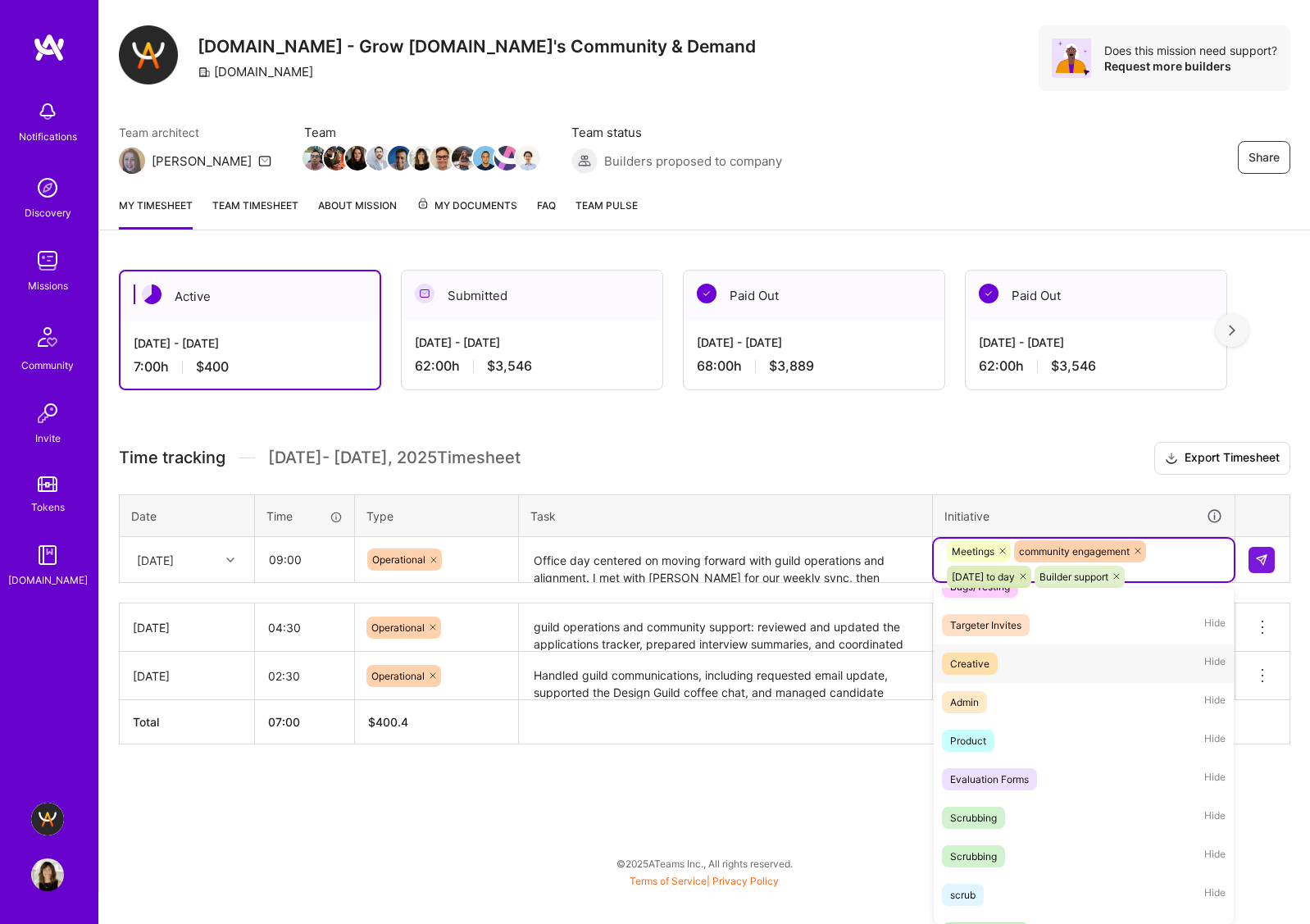
click at [1086, 566] on div "Creative Hide" at bounding box center [1083, 663] width 300 height 39
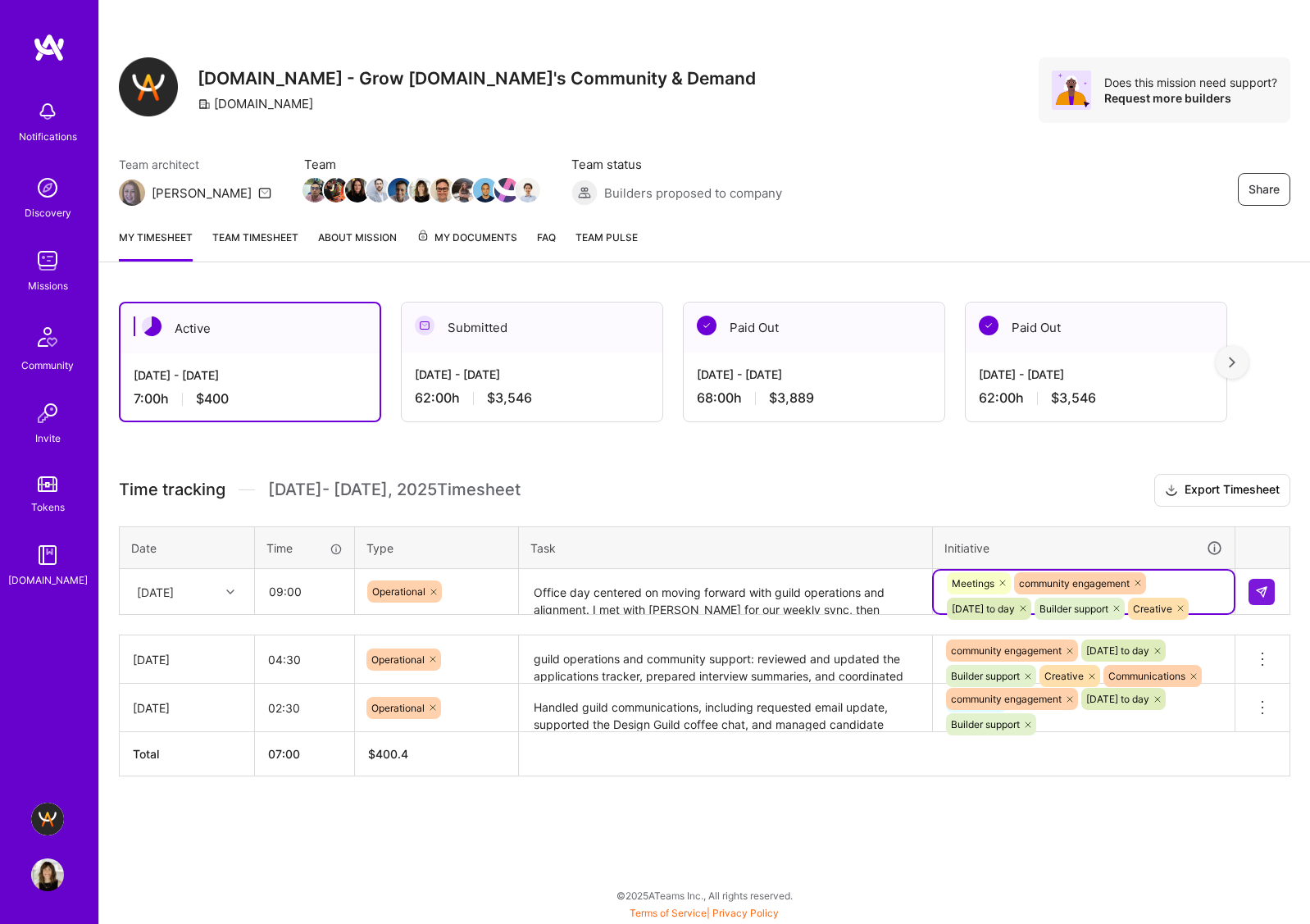
scroll to position [0, 0]
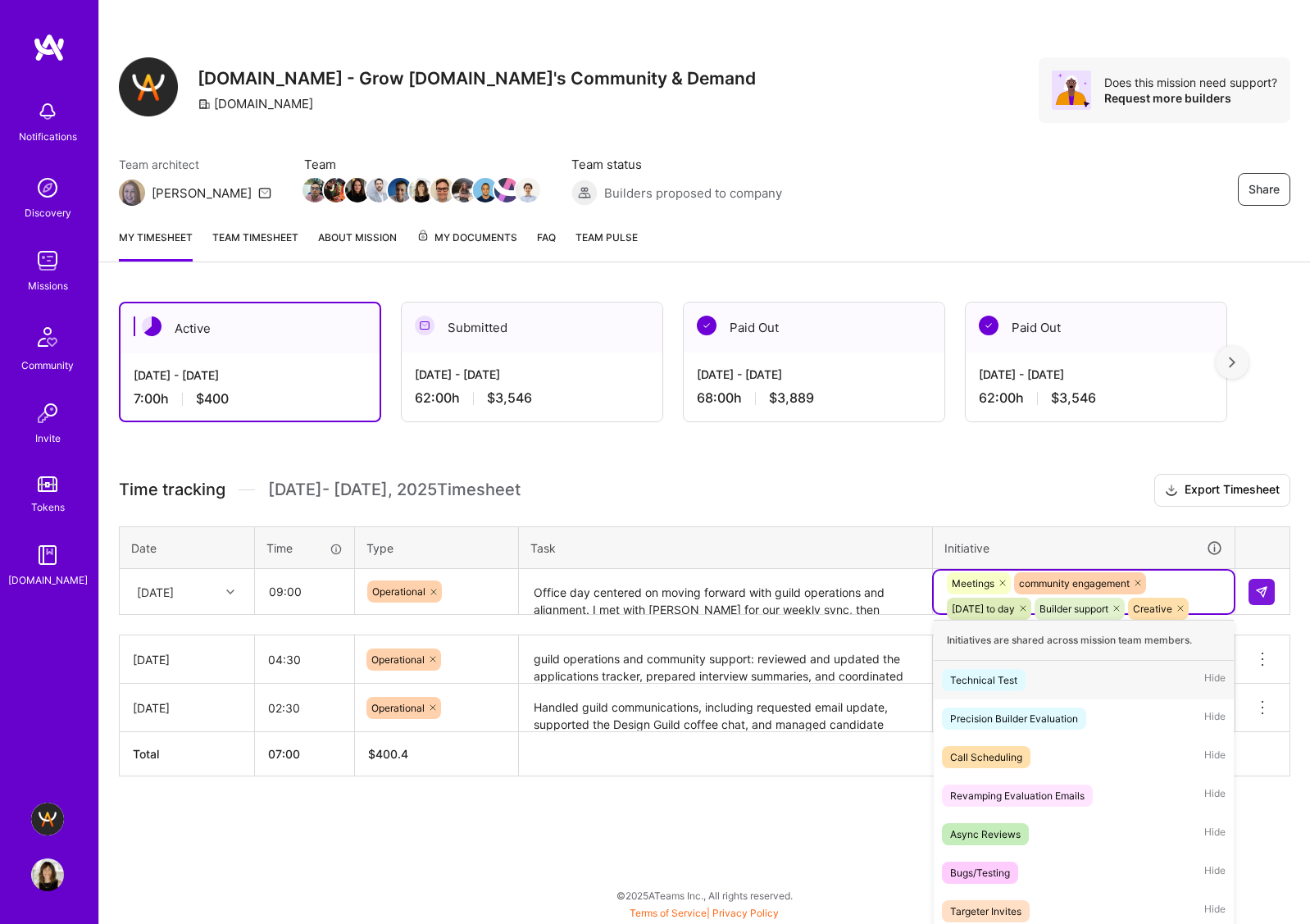
click at [1150, 566] on div "option Creative, selected. option Technical Test focused, 1 of 62. 57 results a…" at bounding box center [1083, 591] width 300 height 42
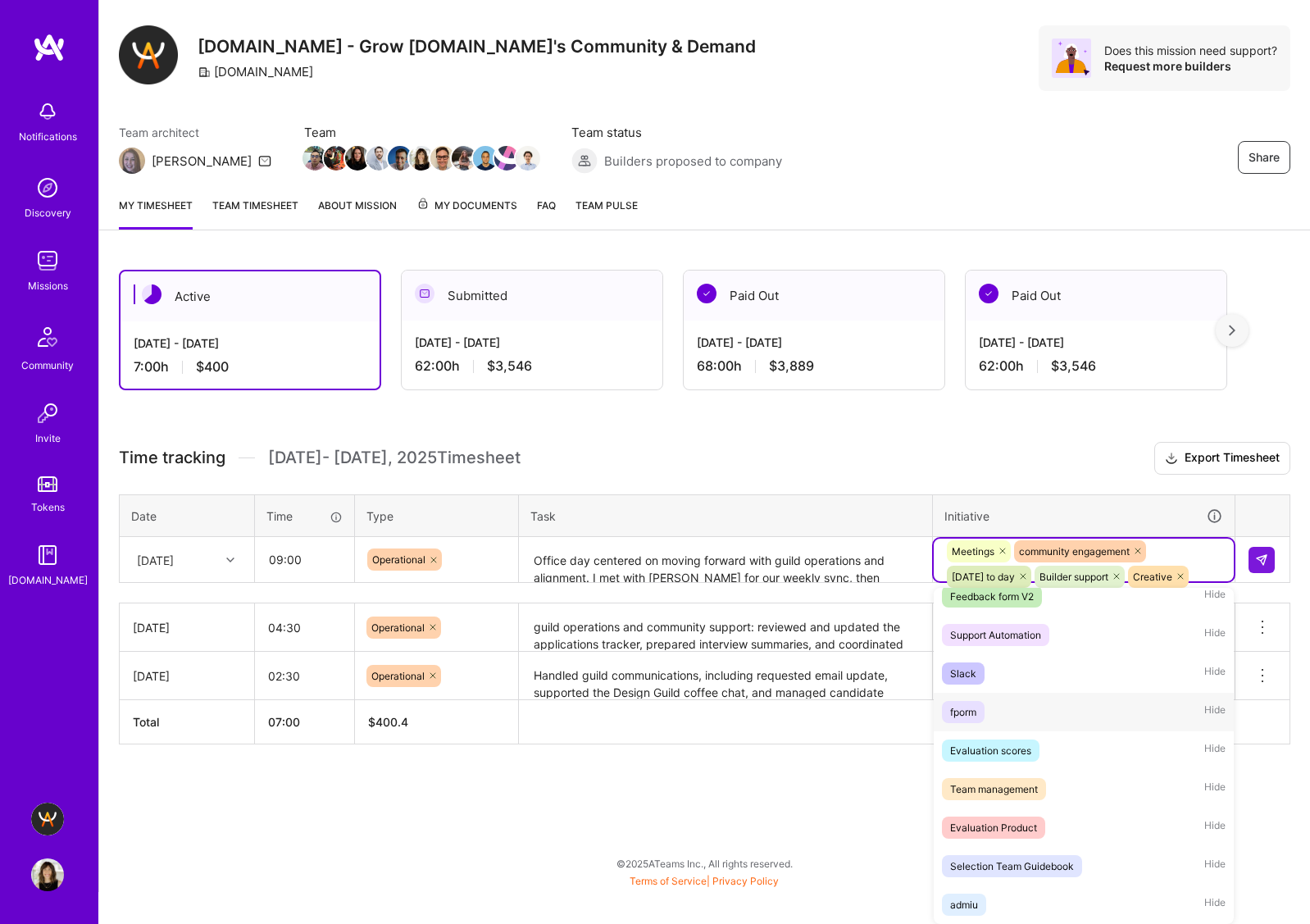
scroll to position [1351, 0]
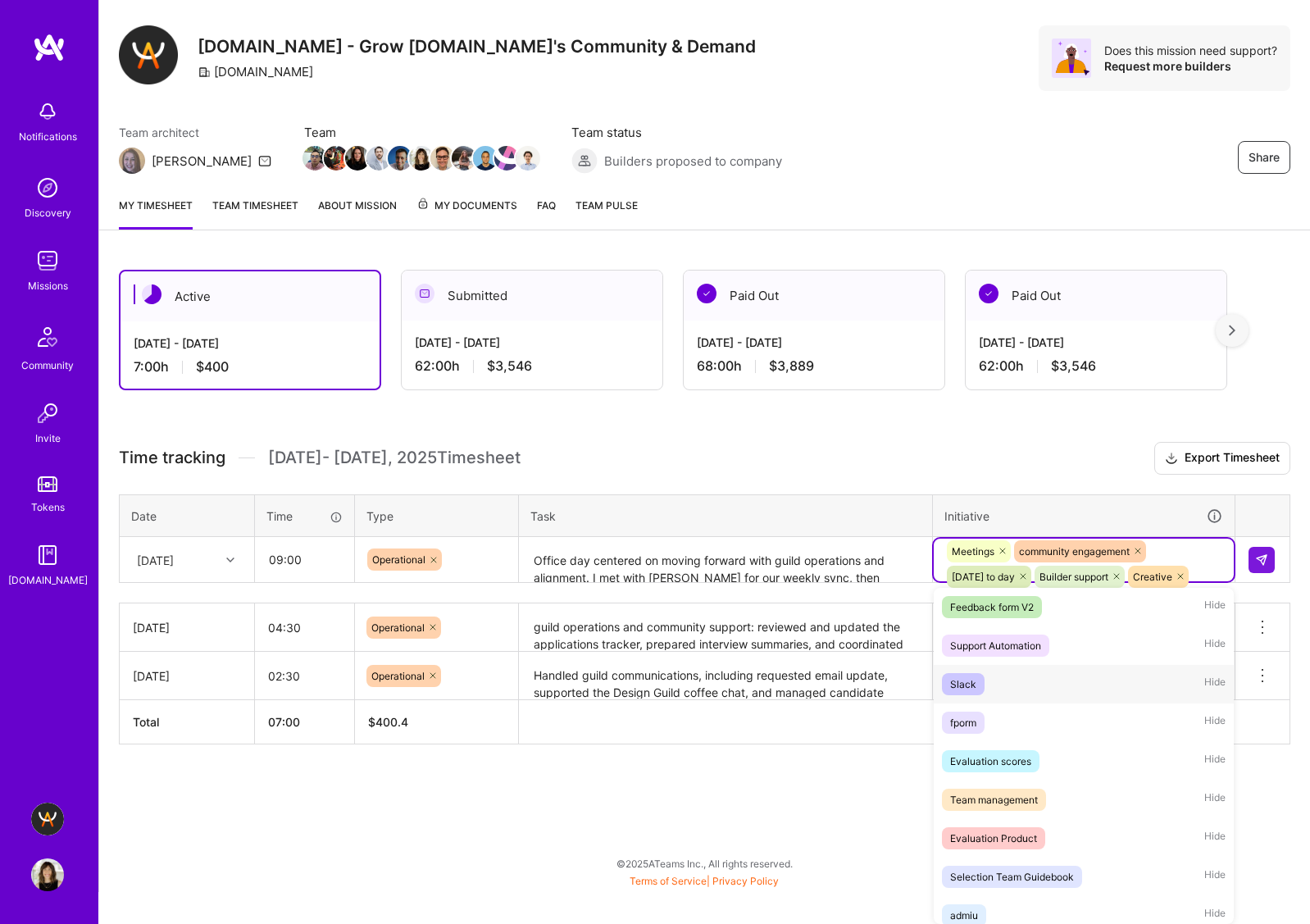
click at [1059, 566] on div "Slack Hide" at bounding box center [1083, 683] width 300 height 39
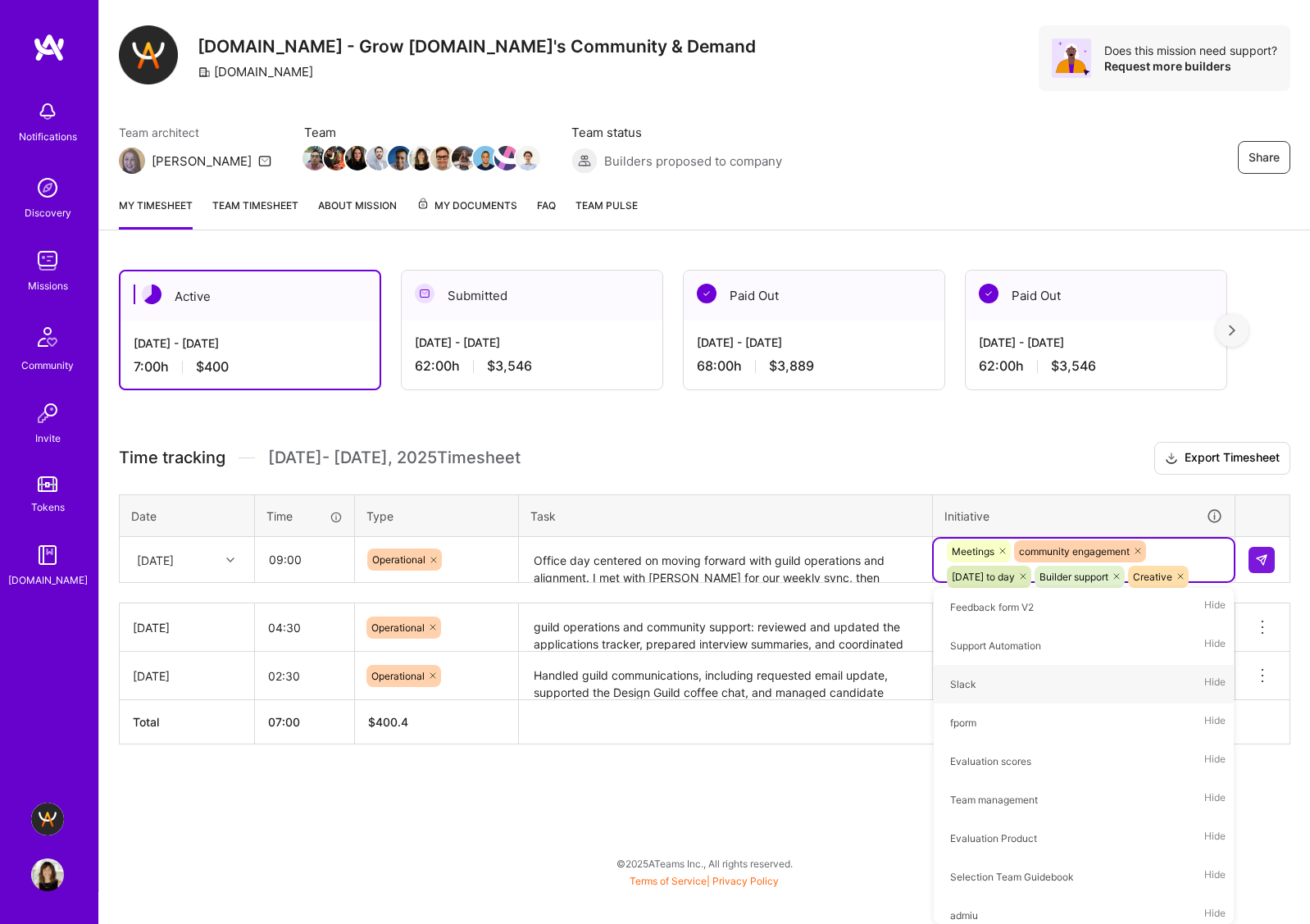
scroll to position [0, 0]
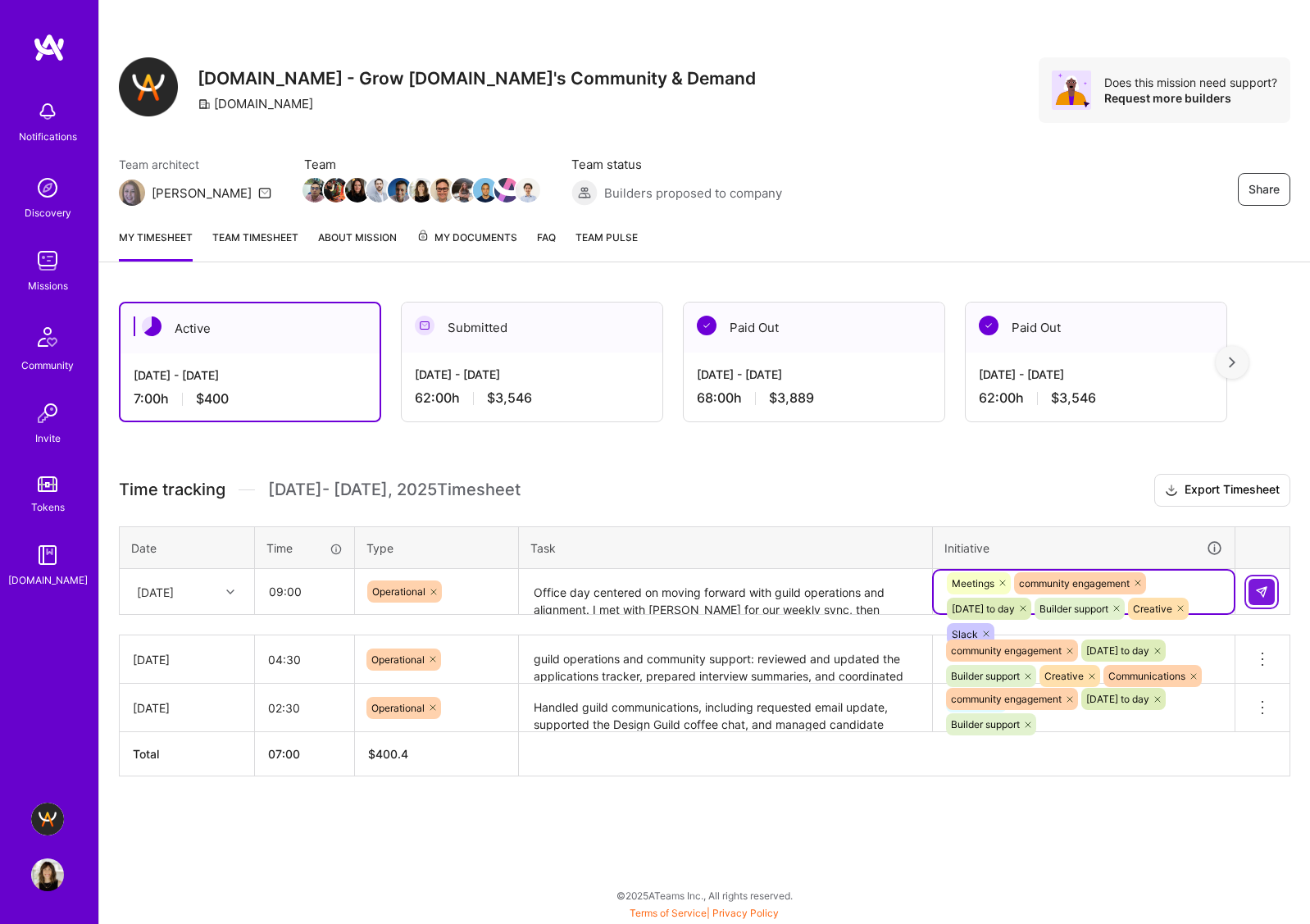
click at [1150, 566] on img at bounding box center [1262, 592] width 13 height 13
